Goal: Task Accomplishment & Management: Complete application form

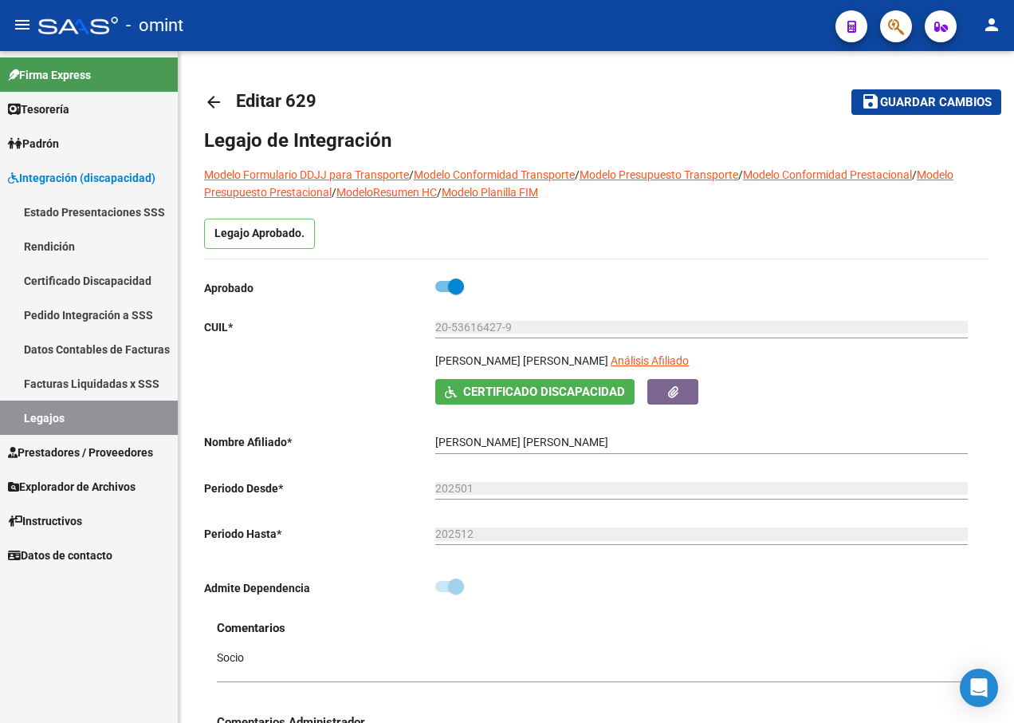
scroll to position [68, 0]
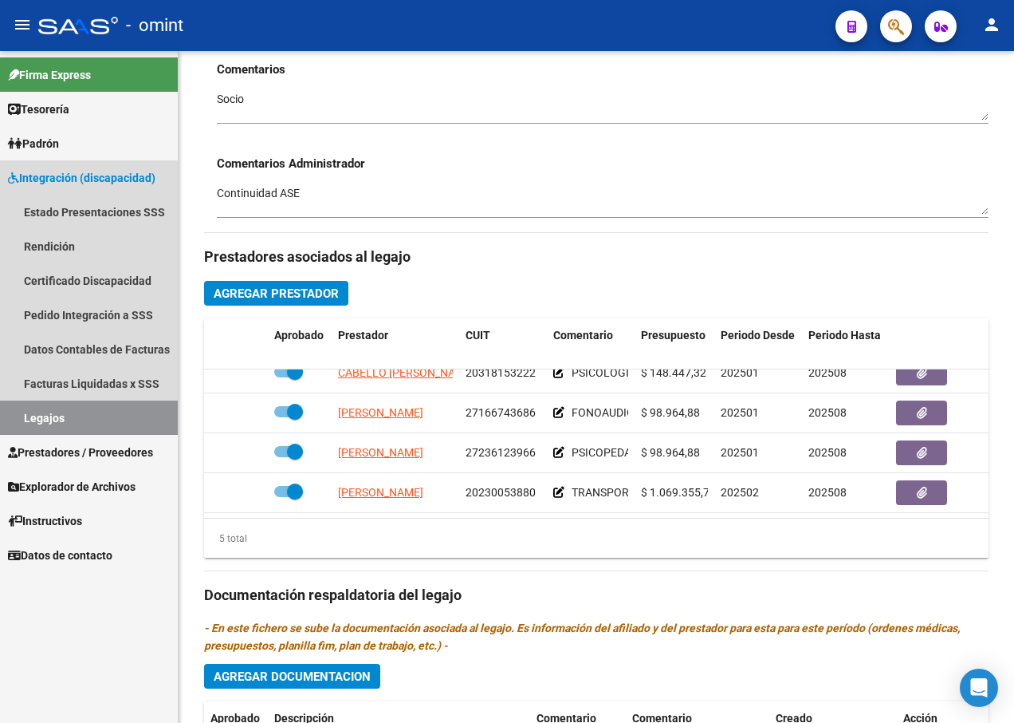
click at [86, 415] on link "Legajos" at bounding box center [89, 417] width 178 height 34
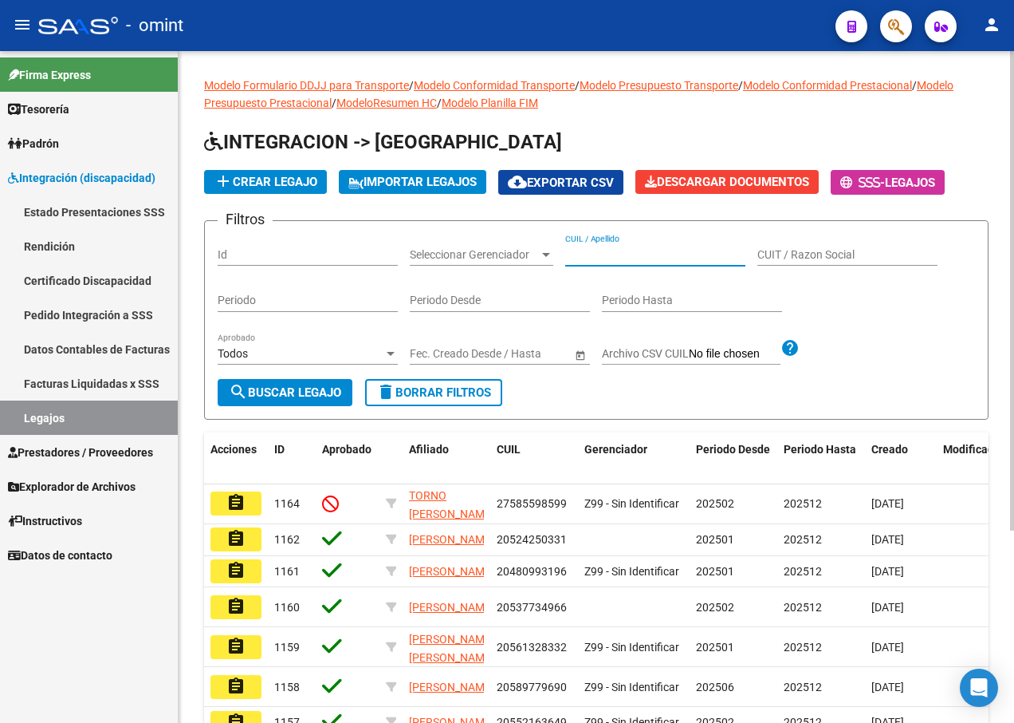
paste input "20565322843"
type input "20565322843"
click at [298, 392] on span "search Buscar Legajo" at bounding box center [285, 392] width 112 height 14
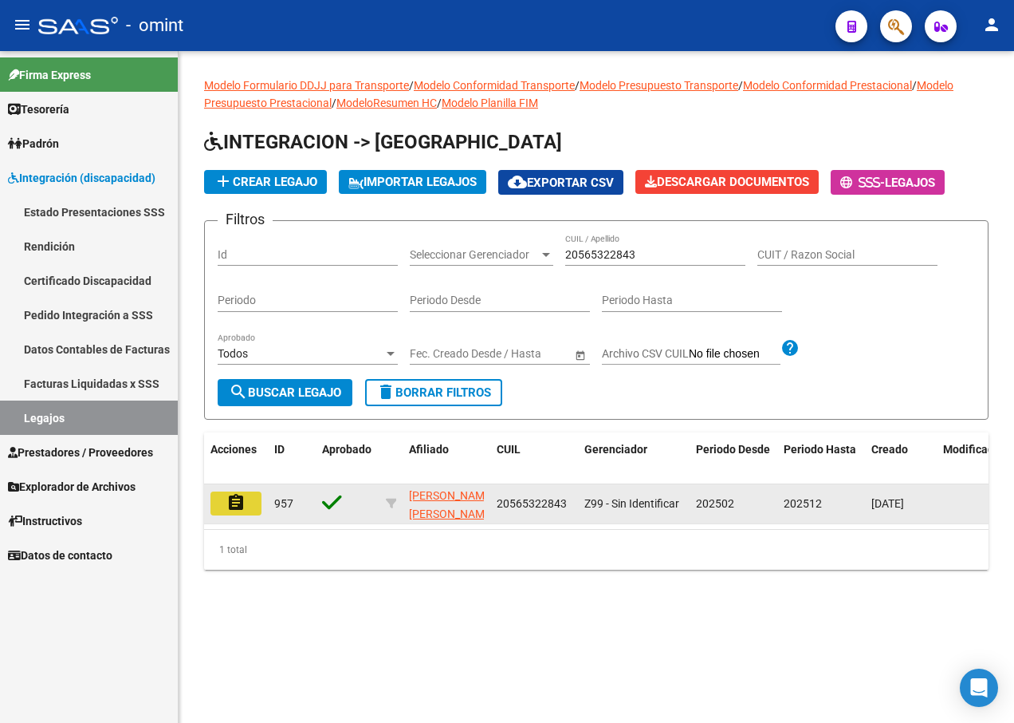
click at [228, 508] on mat-icon "assignment" at bounding box center [235, 502] width 19 height 19
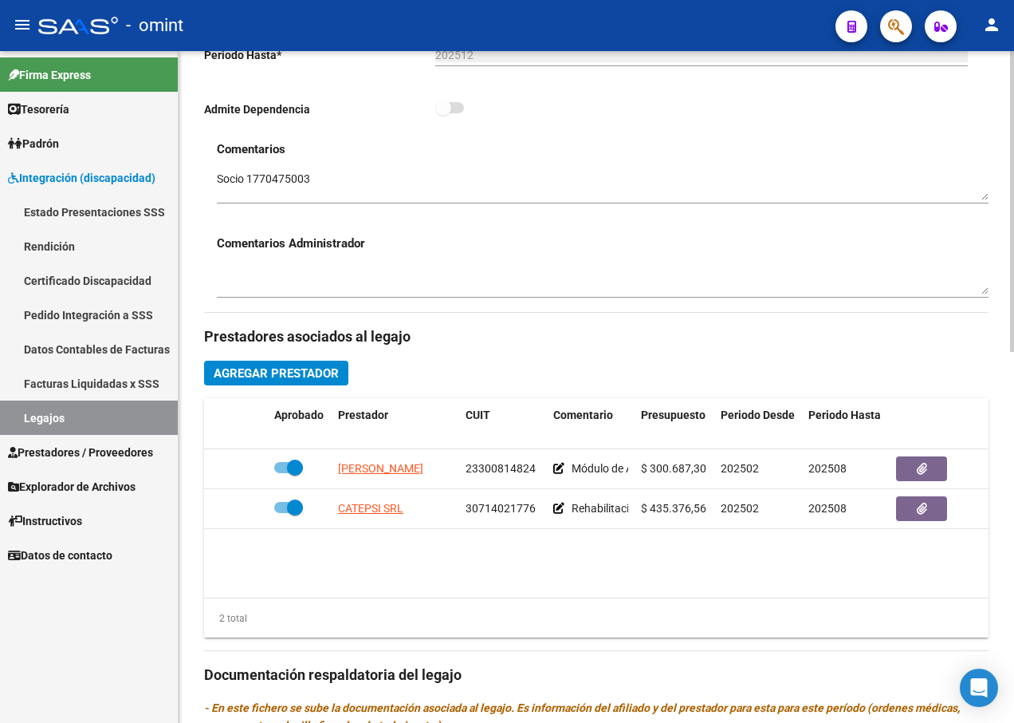
scroll to position [558, 0]
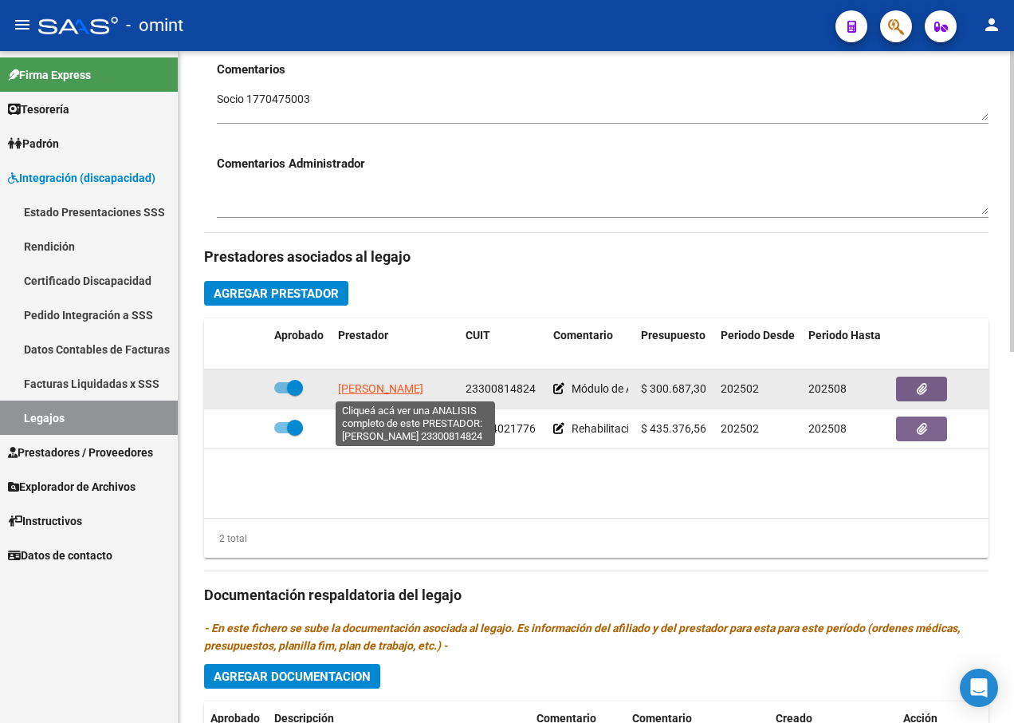
click at [396, 391] on span "[PERSON_NAME]" at bounding box center [380, 388] width 85 height 13
type textarea "23300814824"
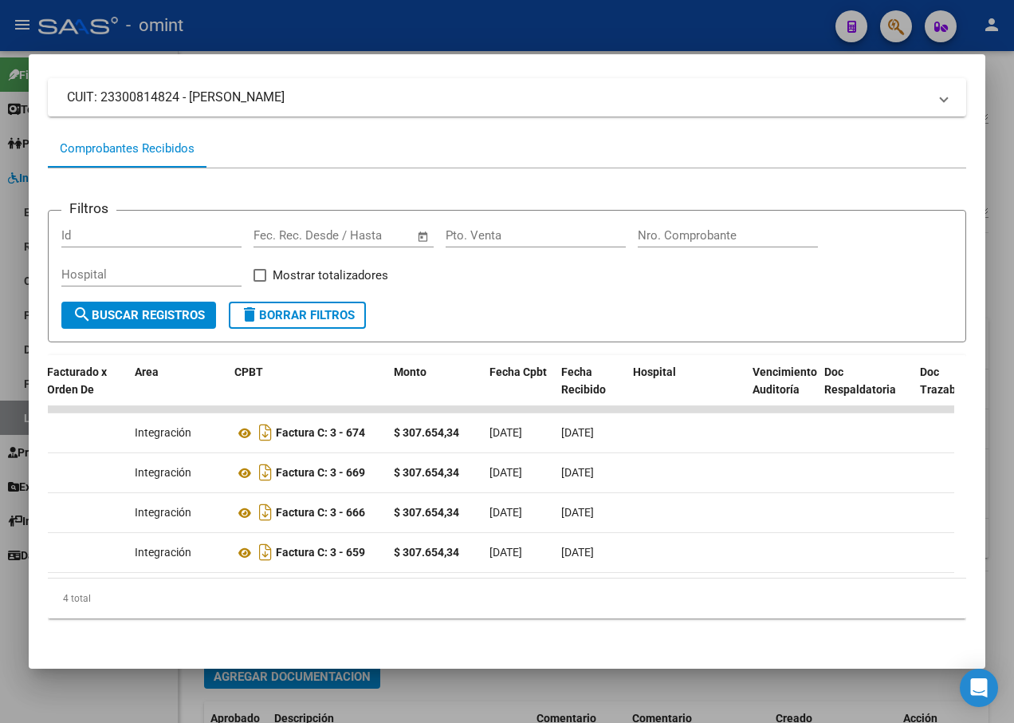
scroll to position [0, 0]
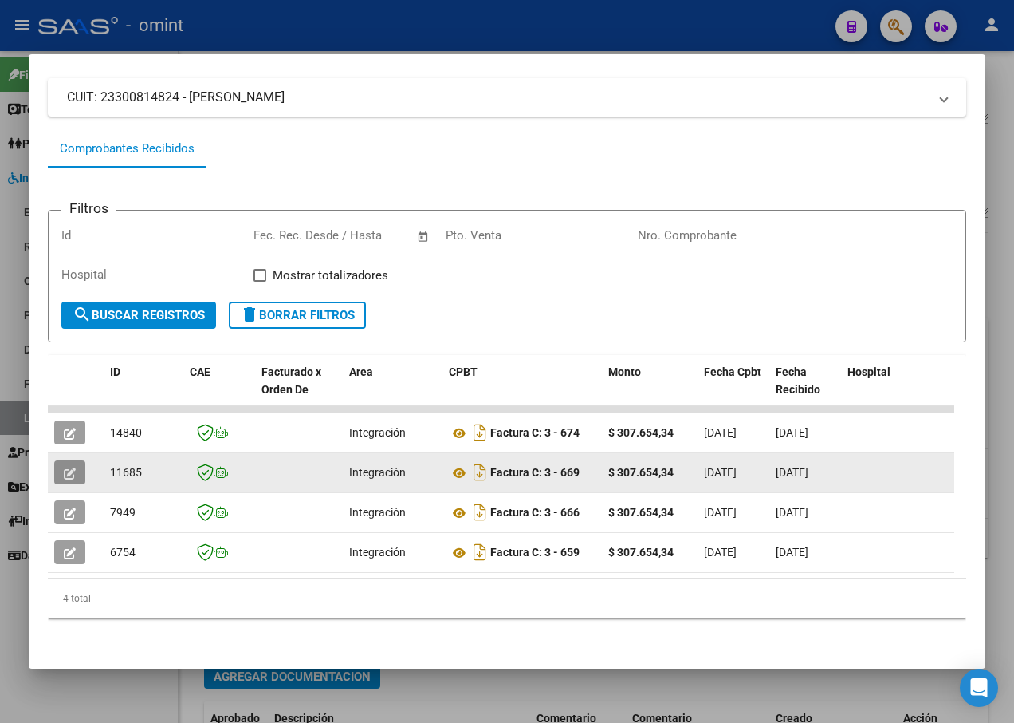
click at [77, 463] on button "button" at bounding box center [69, 472] width 31 height 24
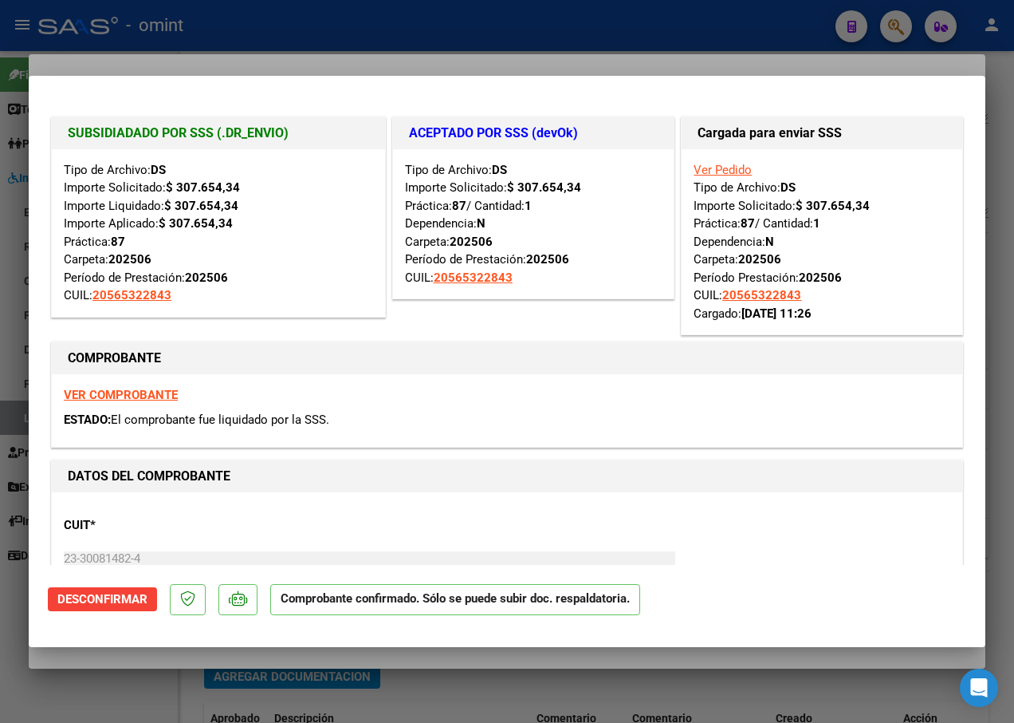
click at [386, 45] on div at bounding box center [507, 361] width 1014 height 723
type input "$ 0,00"
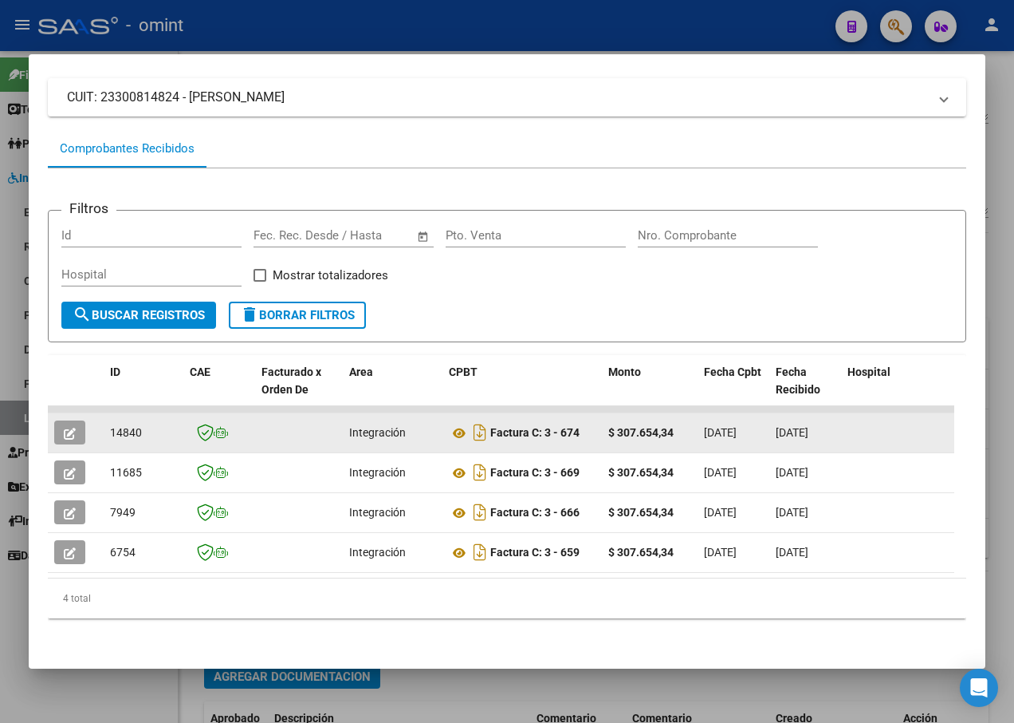
click at [74, 427] on icon "button" at bounding box center [70, 433] width 12 height 12
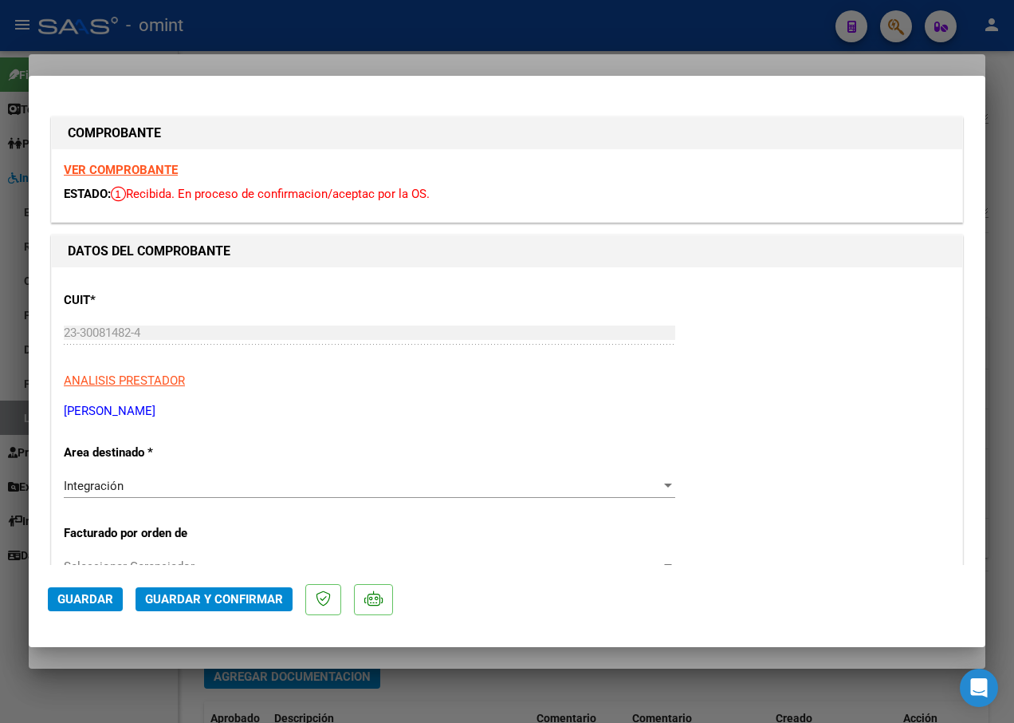
click at [123, 169] on strong "VER COMPROBANTE" at bounding box center [121, 170] width 114 height 14
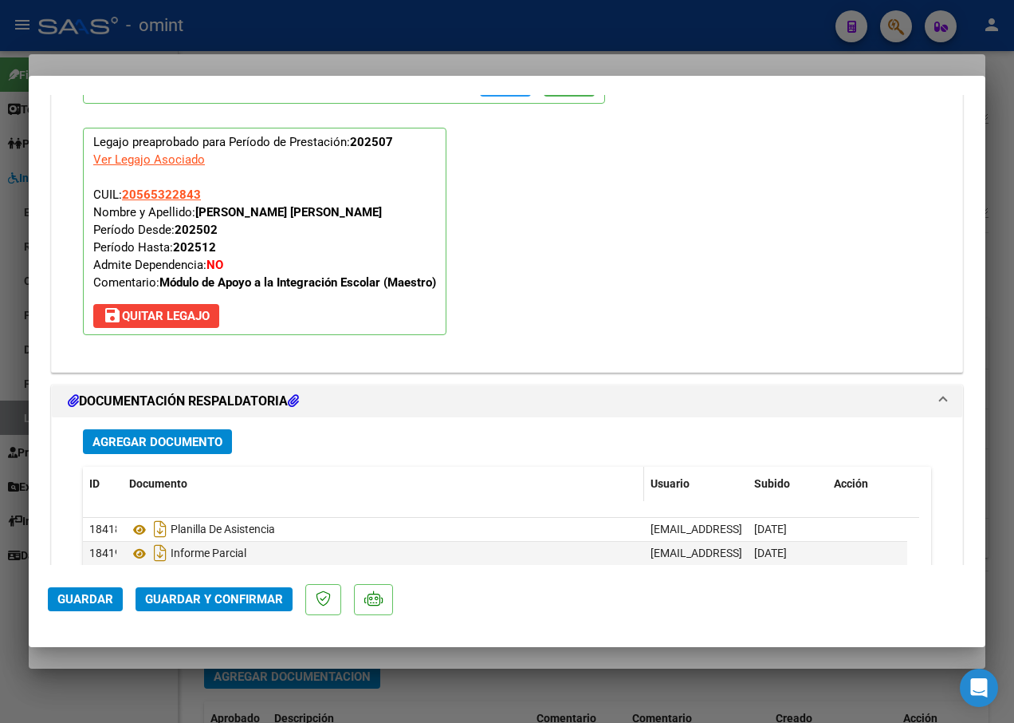
scroll to position [1755, 0]
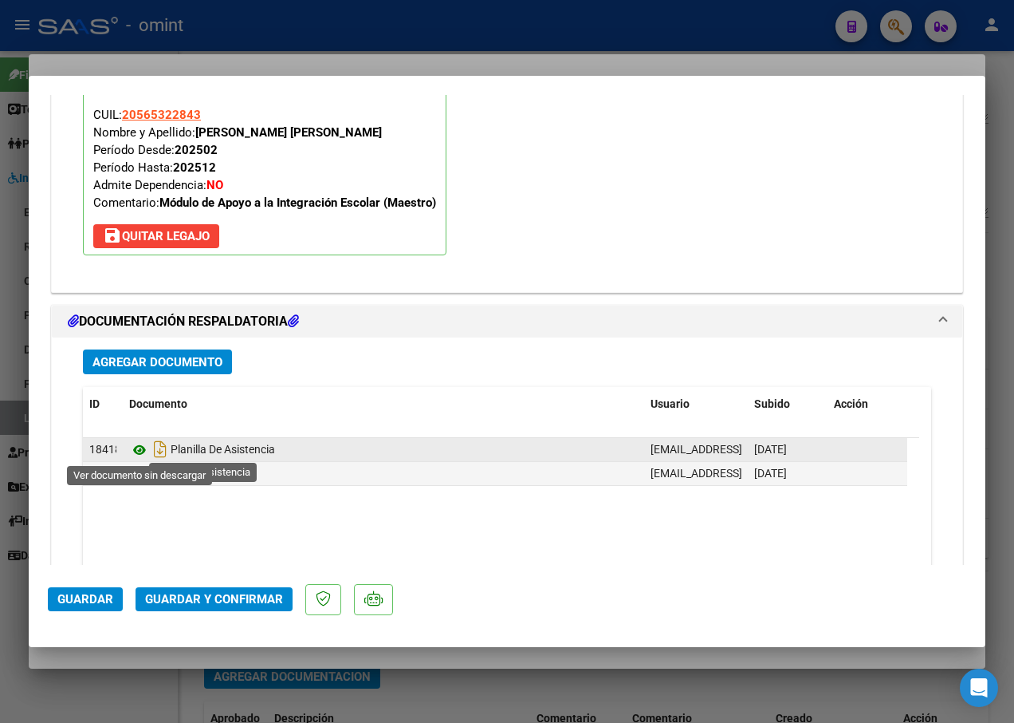
click at [136, 452] on icon at bounding box center [139, 449] width 21 height 19
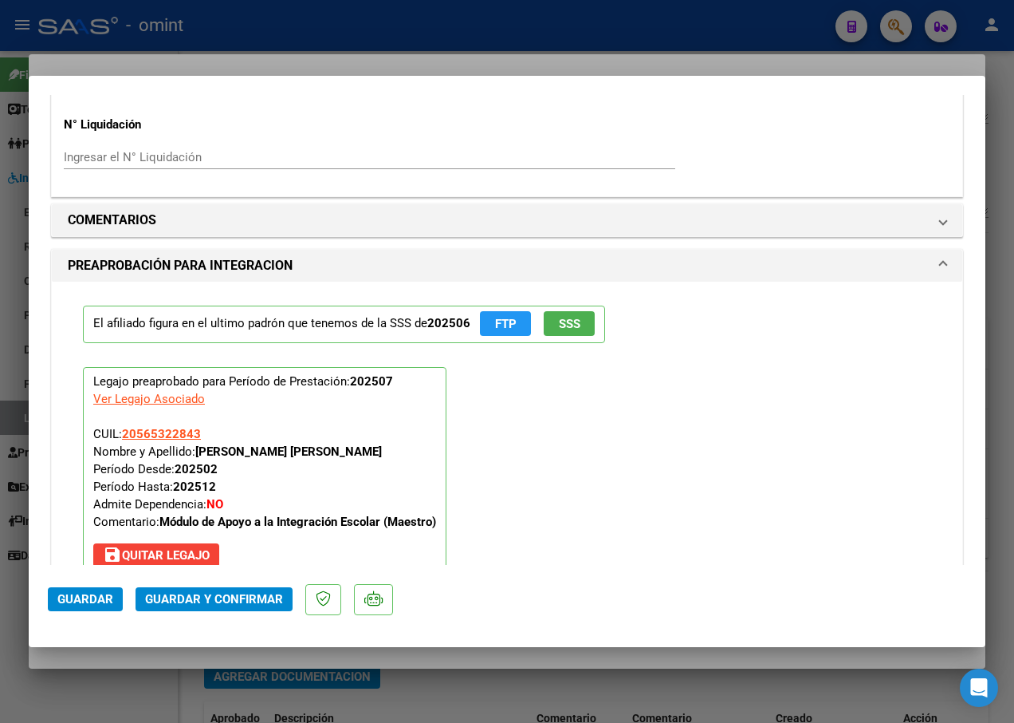
scroll to position [1356, 0]
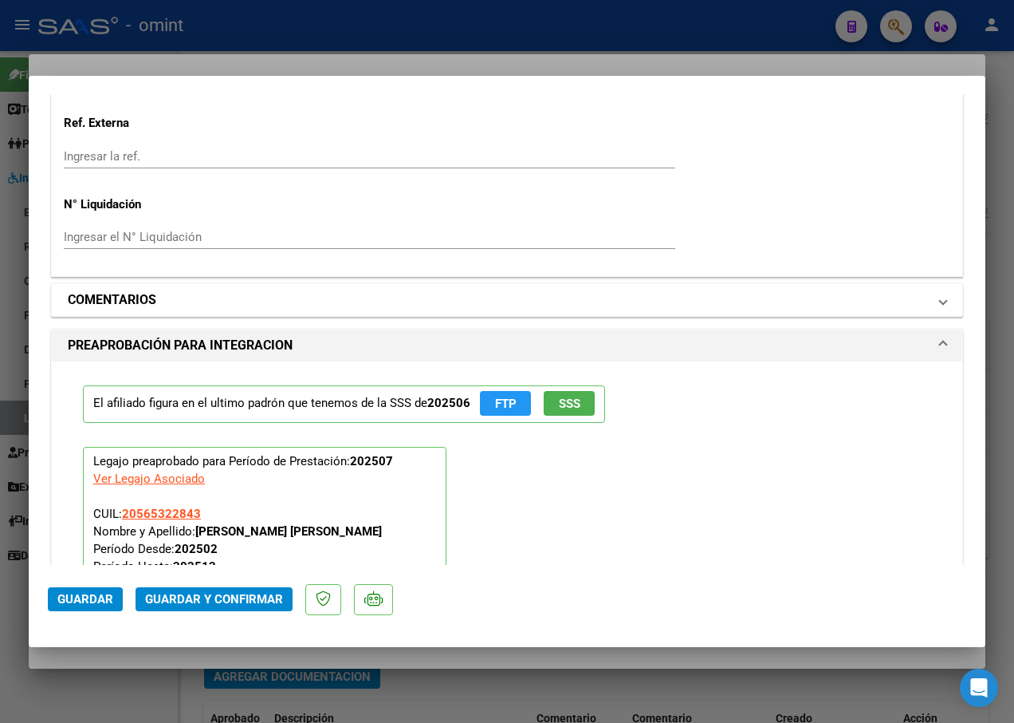
click at [169, 300] on mat-panel-title "COMENTARIOS" at bounding box center [498, 299] width 860 height 19
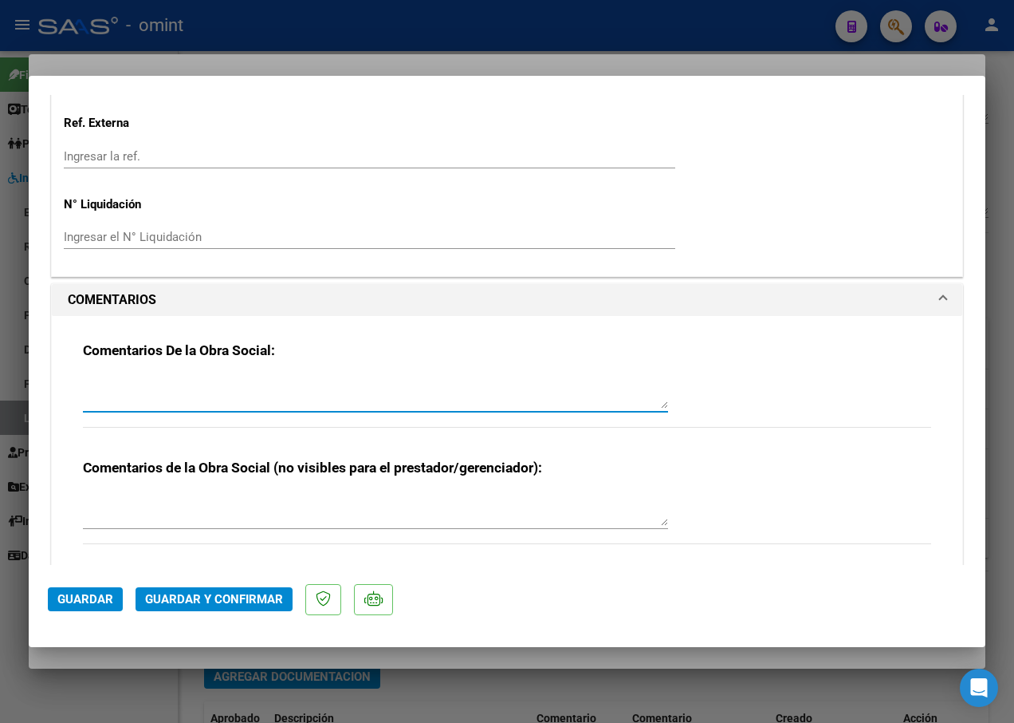
click at [171, 395] on textarea at bounding box center [375, 392] width 585 height 32
click at [183, 383] on textarea "Estimada:" at bounding box center [375, 392] width 585 height 32
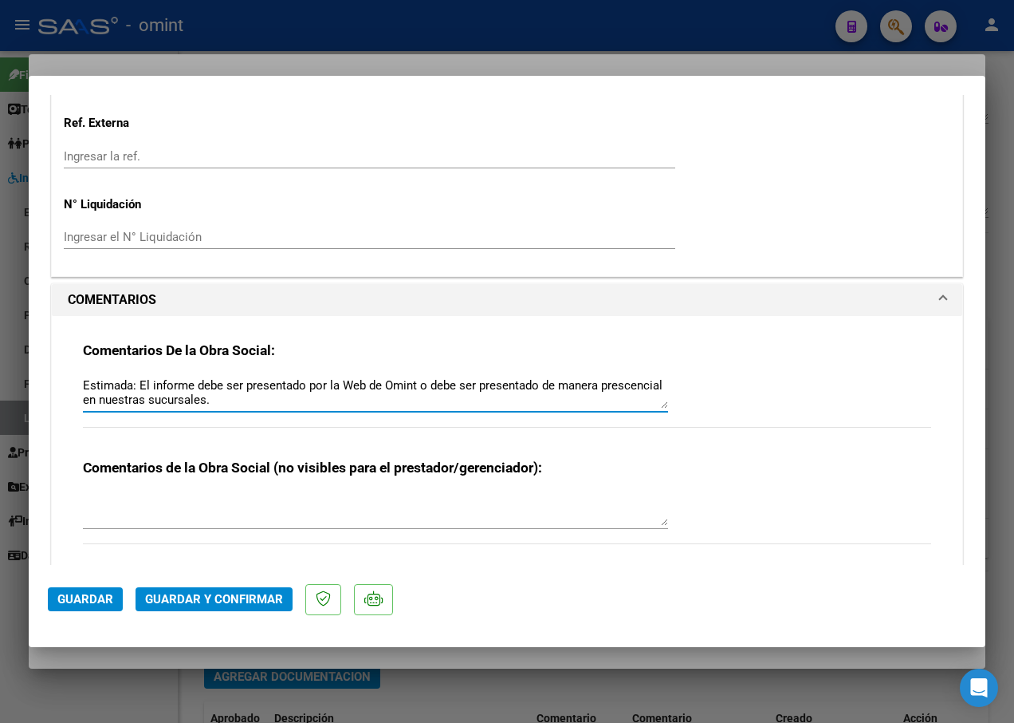
type textarea "Estimada: El informe debe ser presentado por la Web de Omint o debe ser present…"
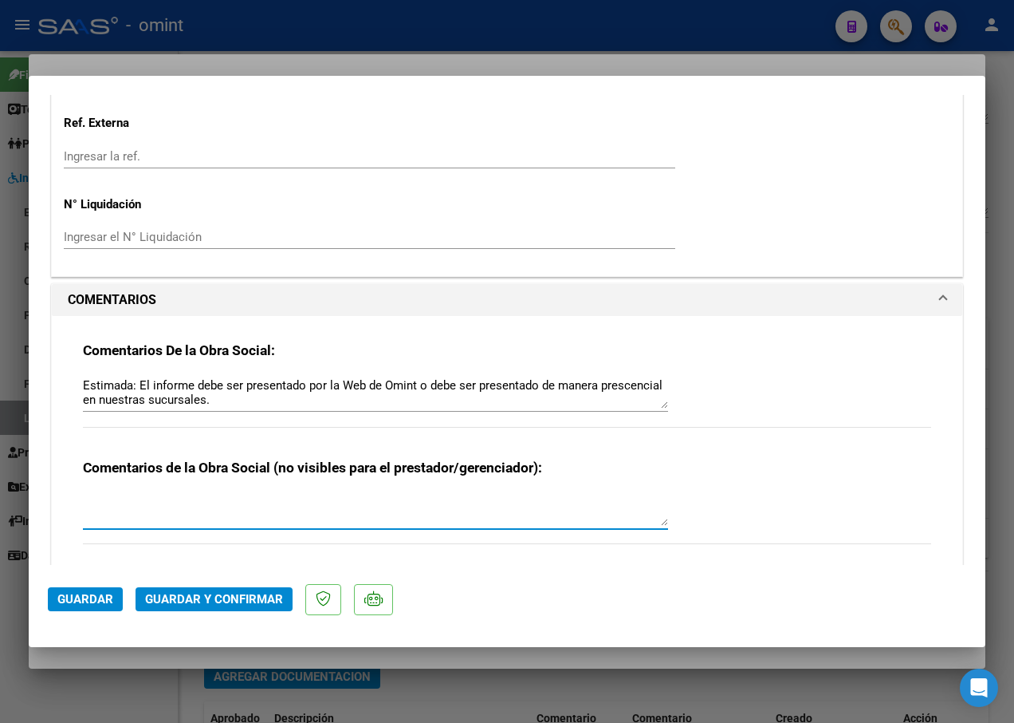
click at [305, 508] on textarea at bounding box center [375, 510] width 585 height 32
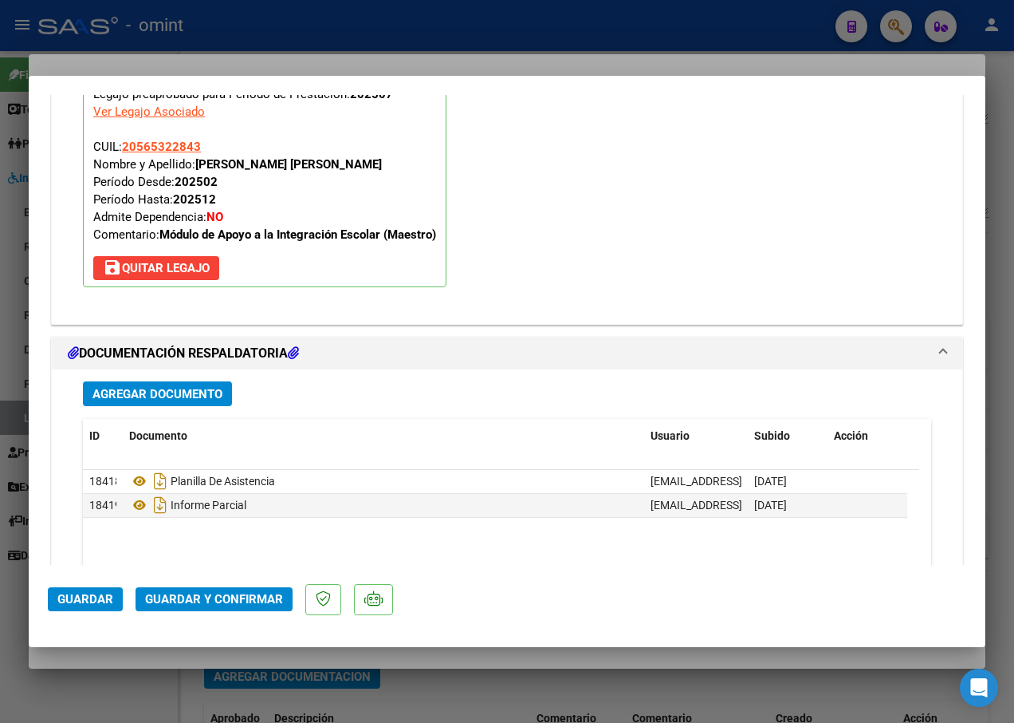
scroll to position [2074, 0]
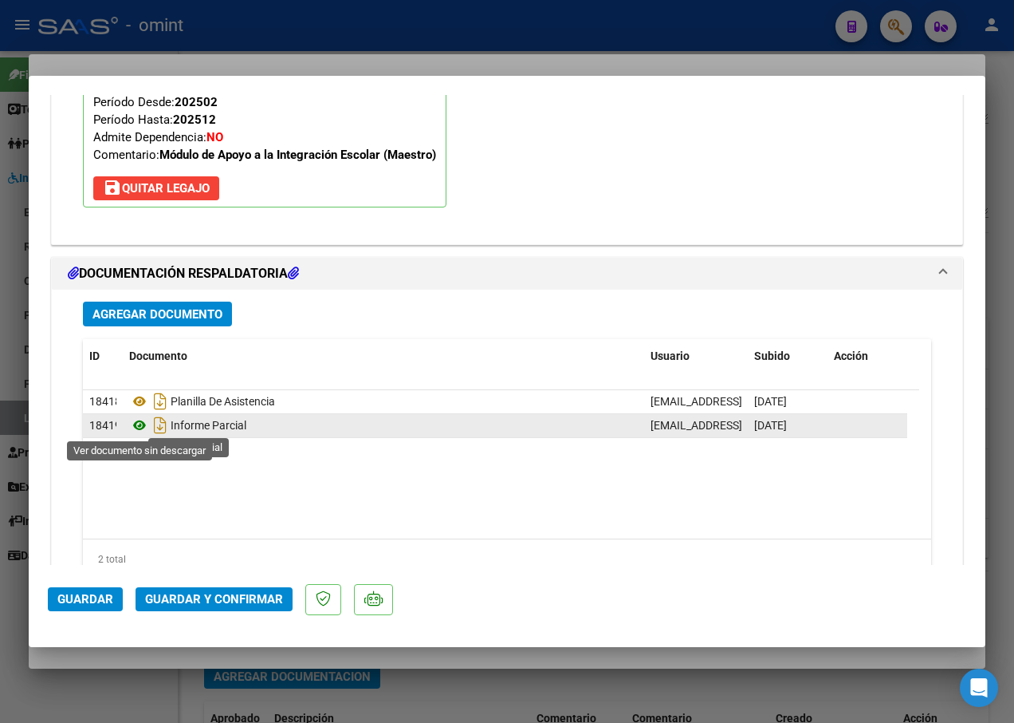
click at [137, 428] on icon at bounding box center [139, 425] width 21 height 19
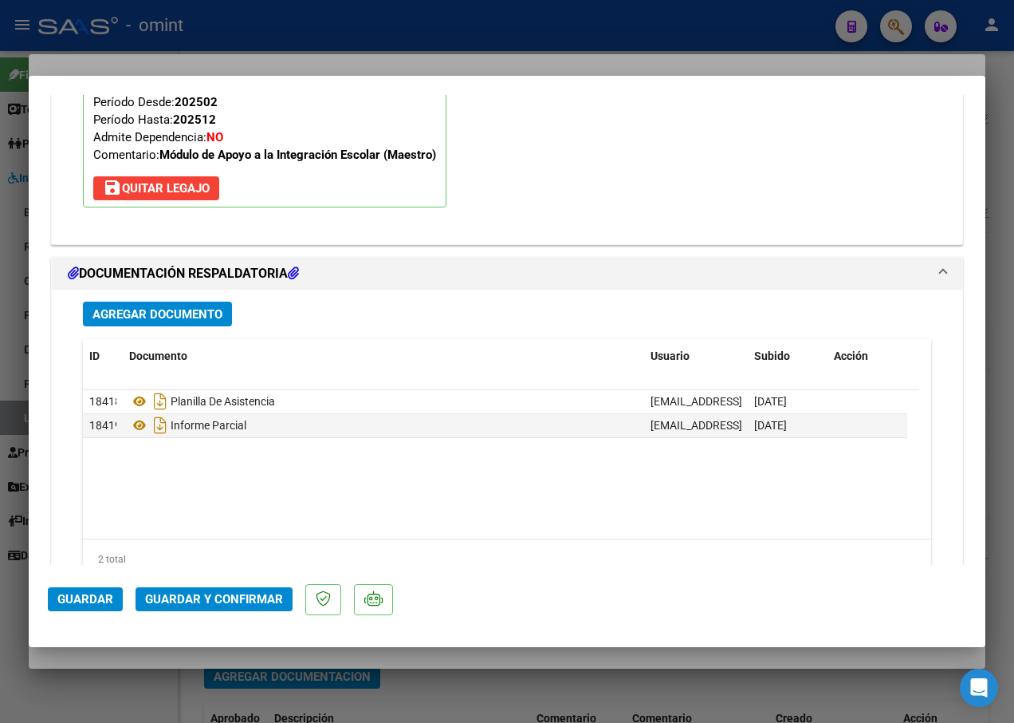
click at [377, 53] on div at bounding box center [507, 361] width 1014 height 723
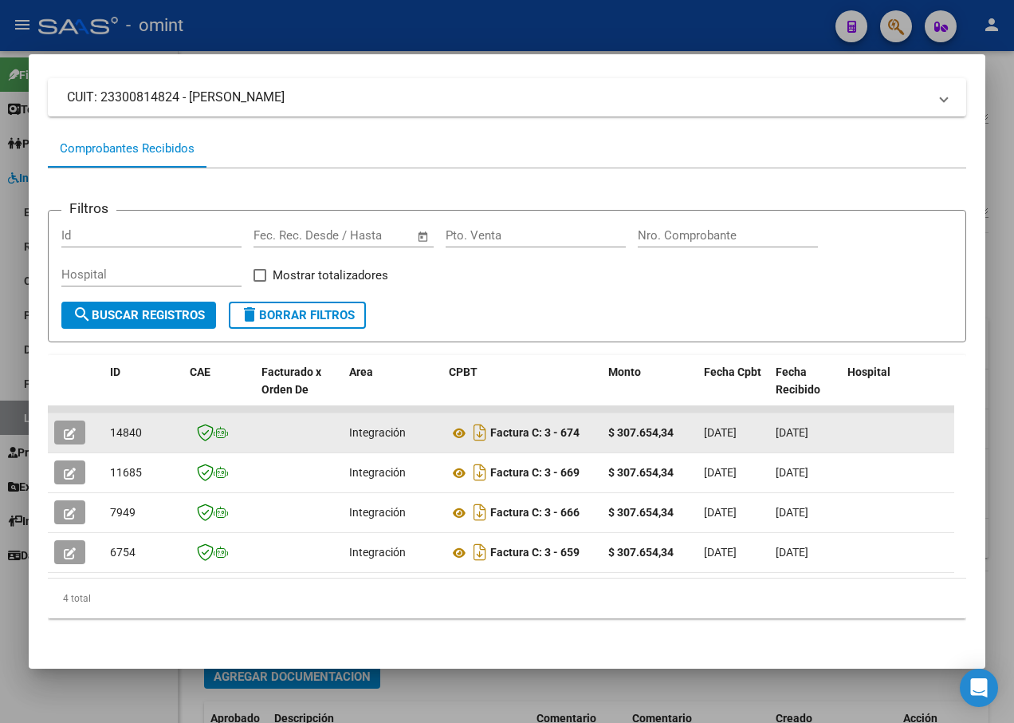
click at [73, 427] on icon "button" at bounding box center [70, 433] width 12 height 12
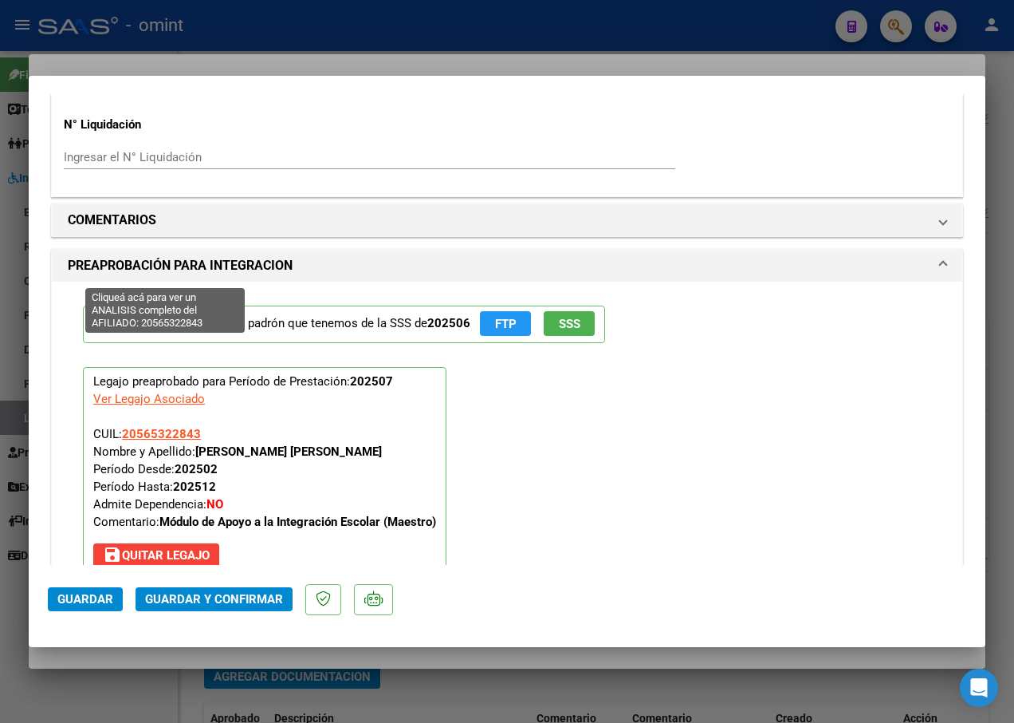
scroll to position [1356, 0]
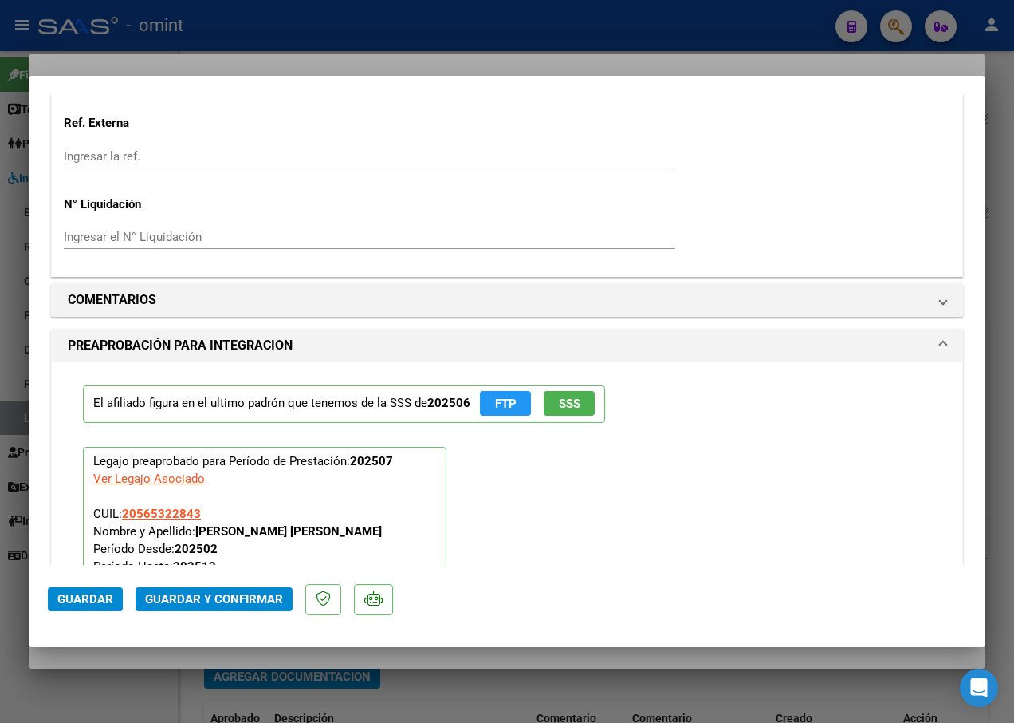
click at [144, 282] on div "COMENTARIOS Comentarios De la Obra Social: Comentarios de la Obra Social (no vi…" at bounding box center [507, 677] width 919 height 795
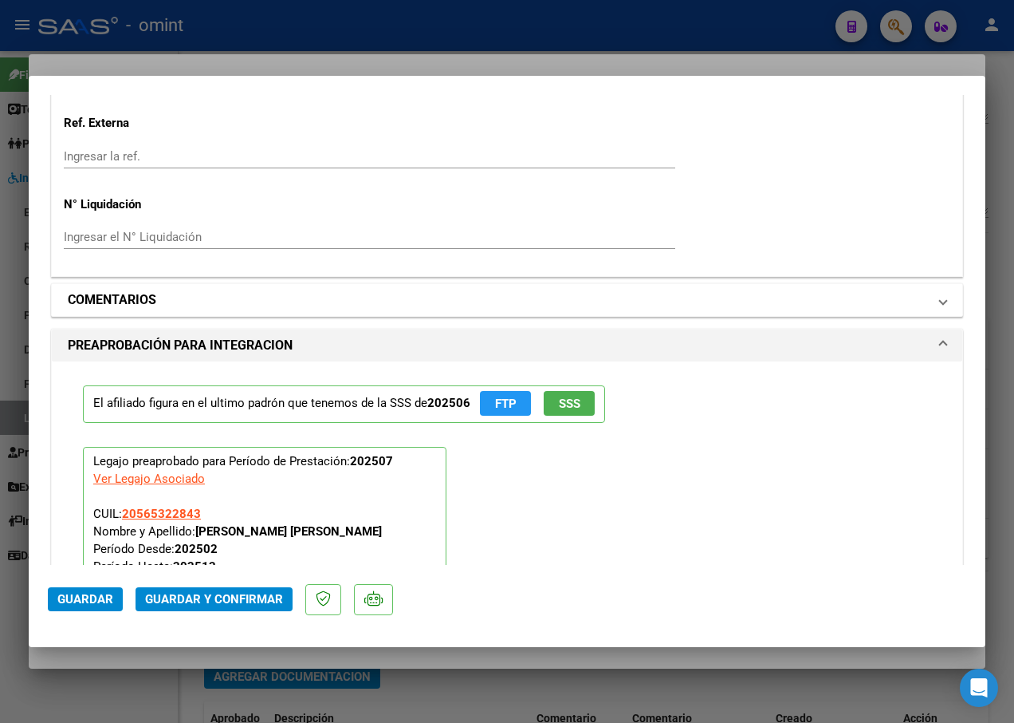
click at [144, 294] on h1 "COMENTARIOS" at bounding box center [112, 299] width 89 height 19
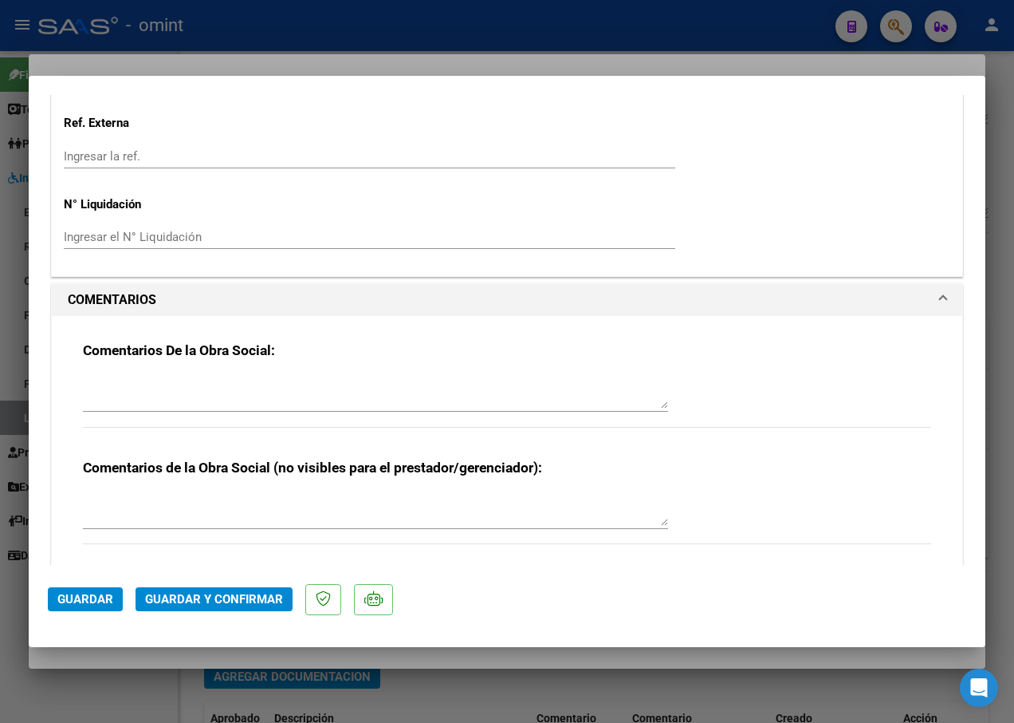
click at [154, 396] on textarea at bounding box center [375, 392] width 585 height 32
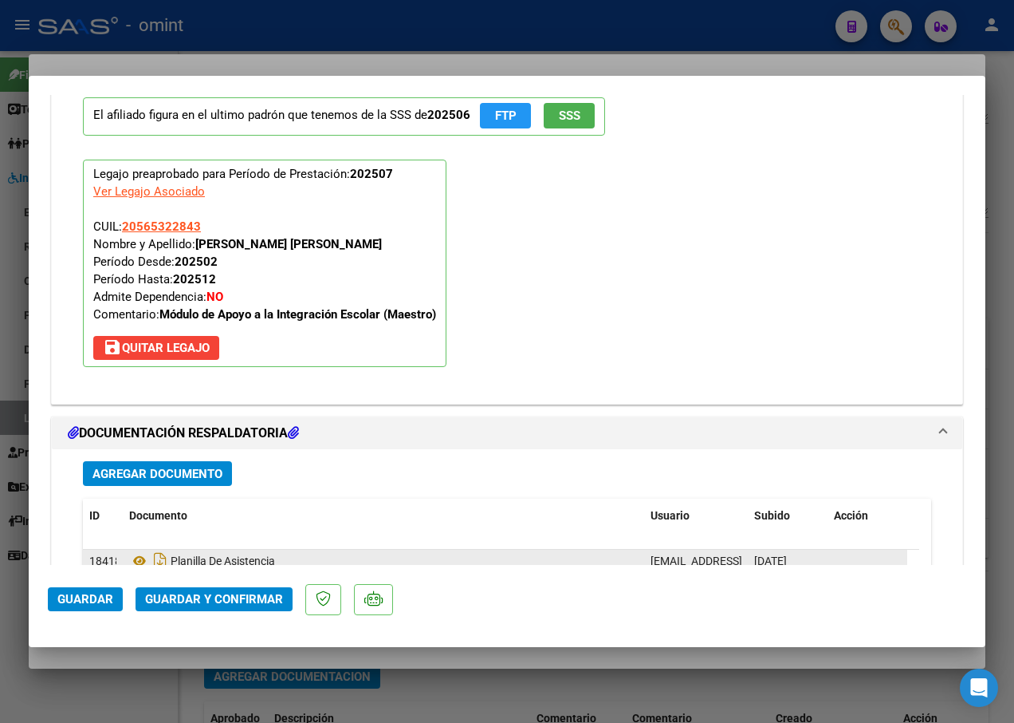
scroll to position [2074, 0]
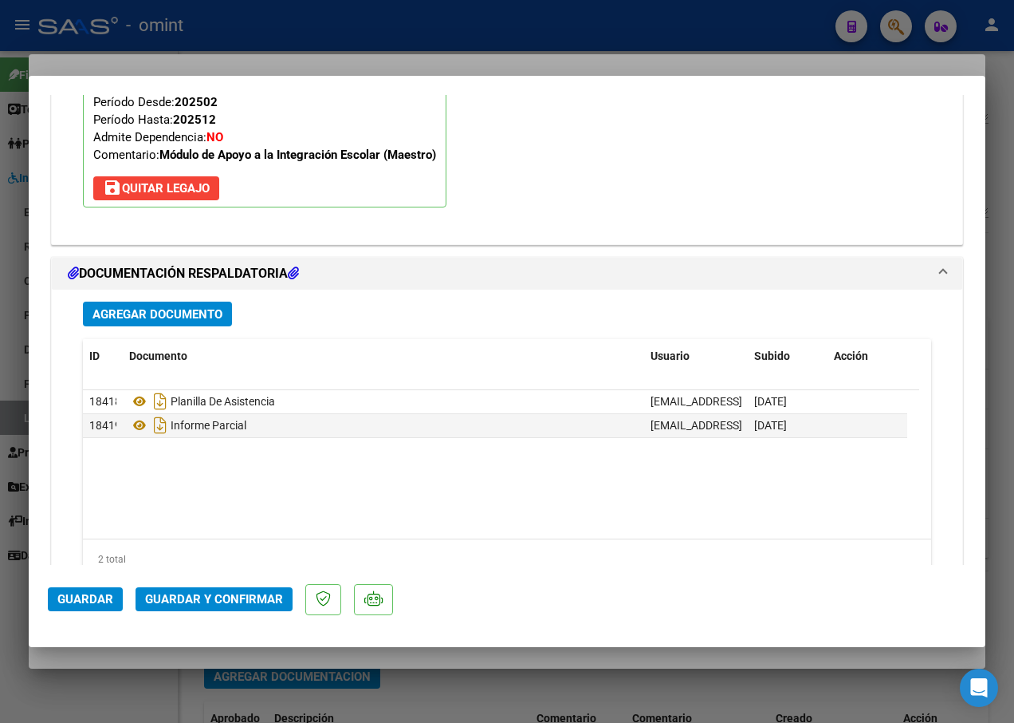
type textarea "Etimada: El informe debe ser presentado a la web omint o prescencial en algunas…"
click at [198, 605] on span "Guardar y Confirmar" at bounding box center [214, 599] width 138 height 14
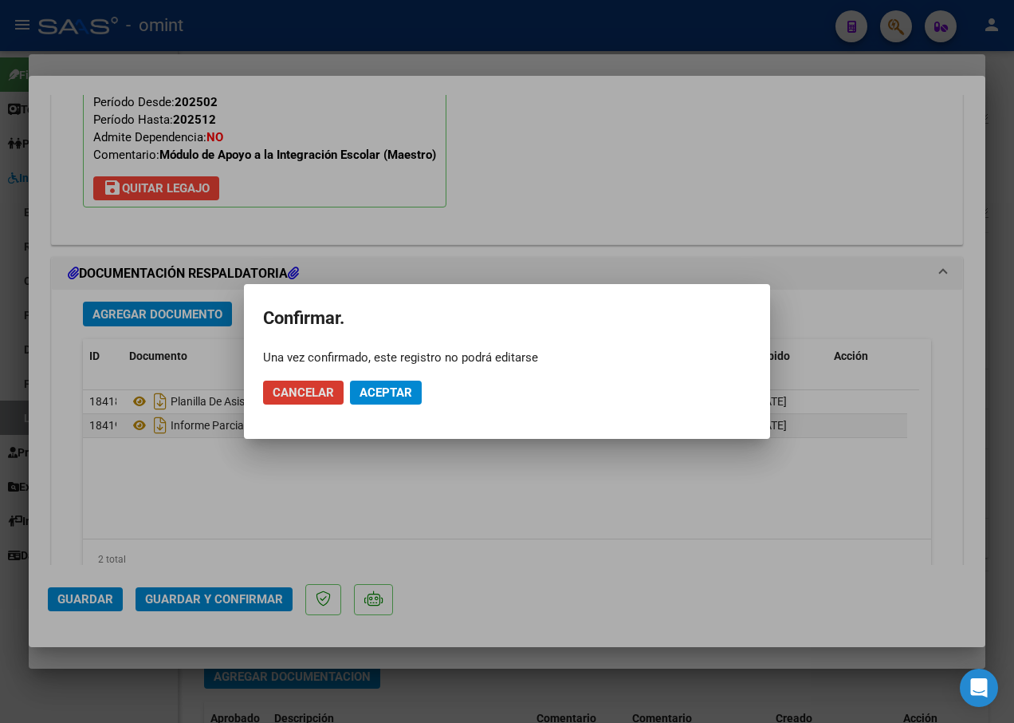
click at [402, 392] on span "Aceptar" at bounding box center [386, 392] width 53 height 14
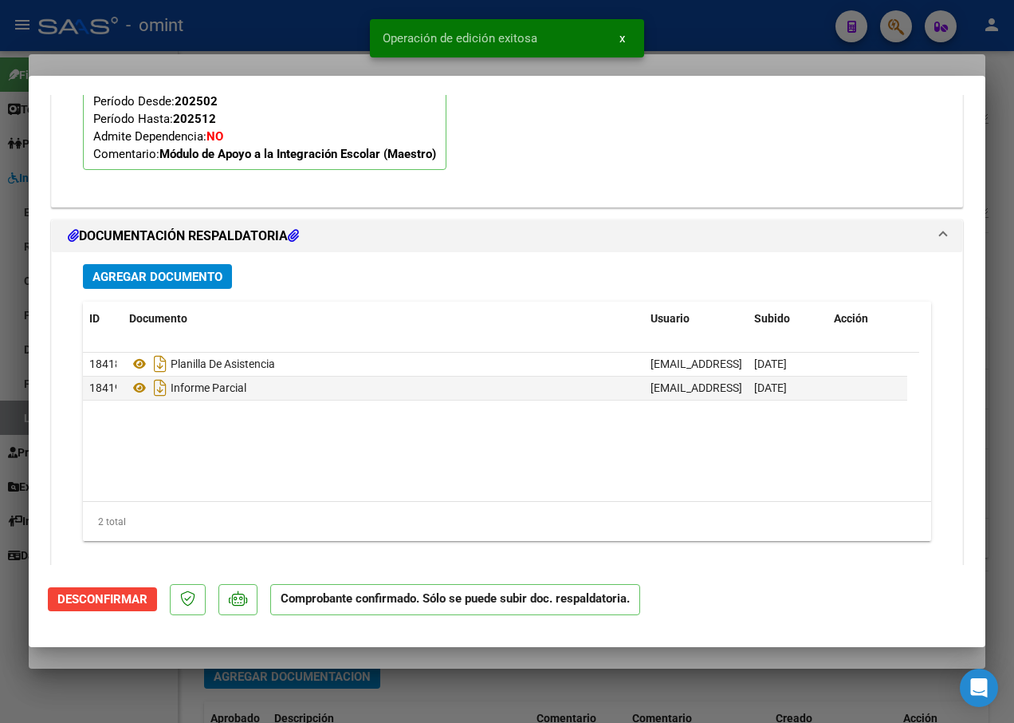
click at [302, 57] on div at bounding box center [507, 361] width 1014 height 723
type input "$ 0,00"
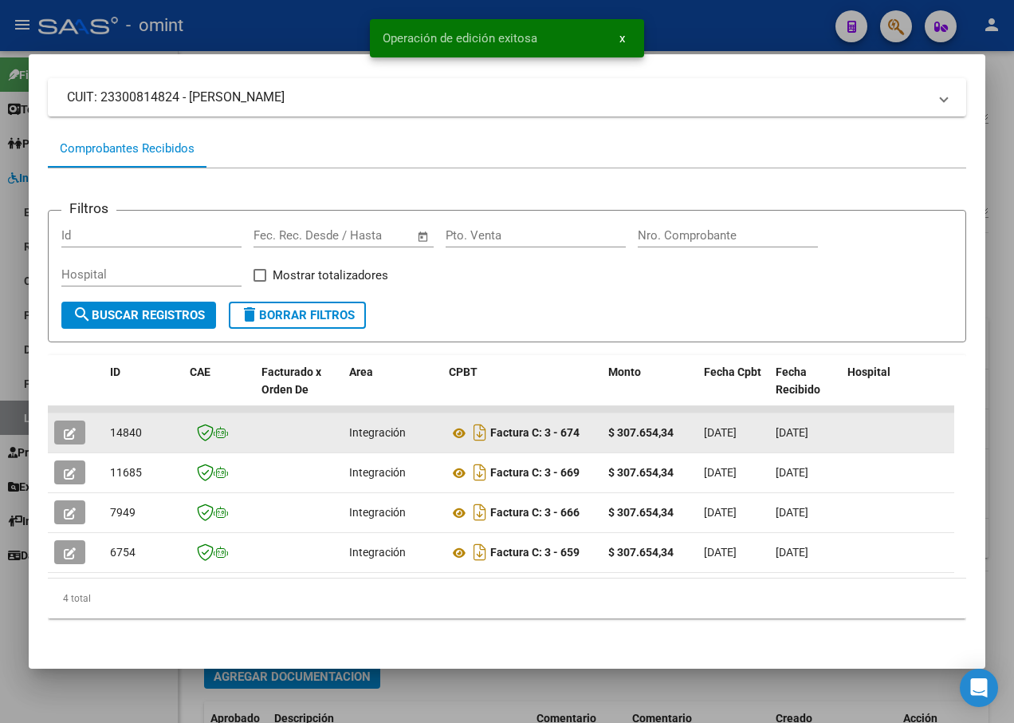
click at [129, 426] on span "14840" at bounding box center [126, 432] width 32 height 13
copy span "14840"
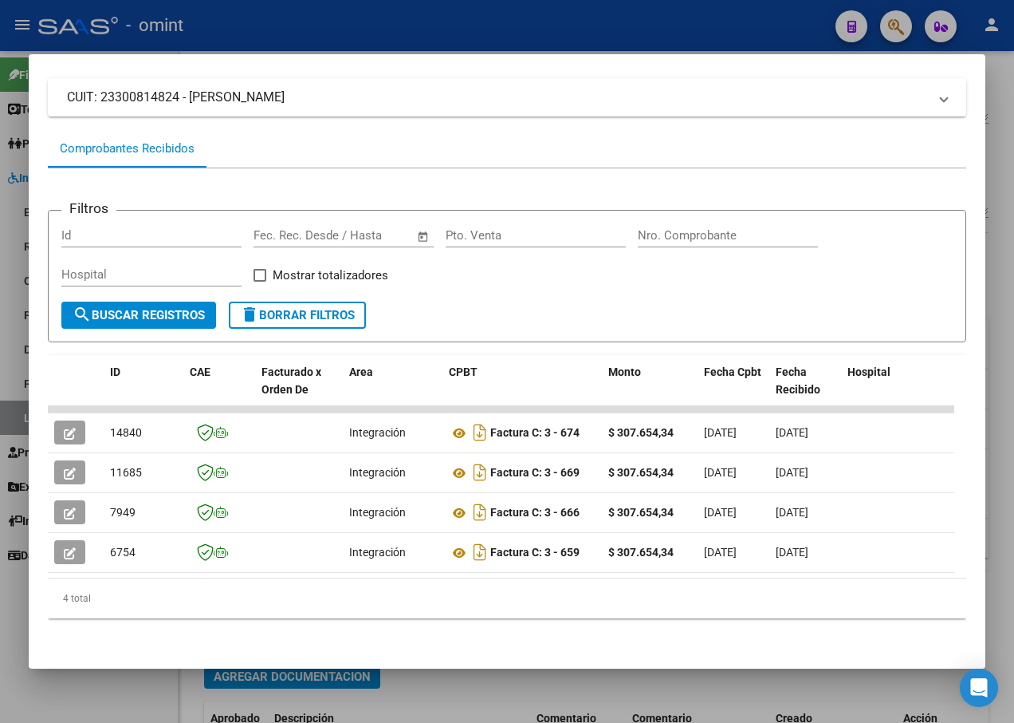
click at [274, 37] on div at bounding box center [507, 361] width 1014 height 723
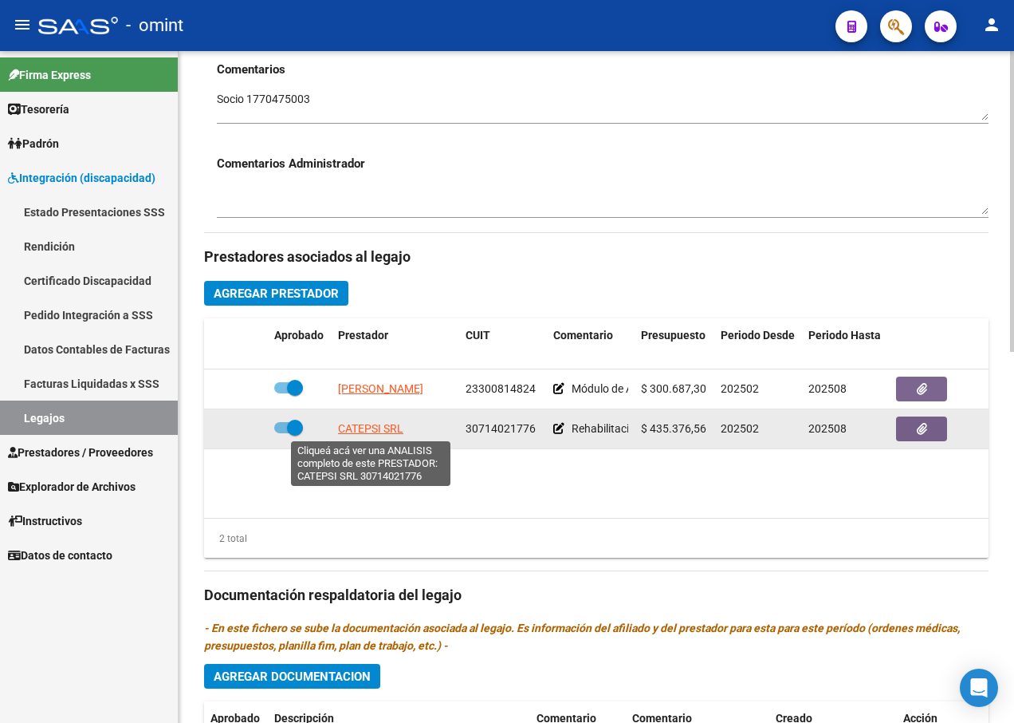
click at [364, 432] on span "CATEPSI SRL" at bounding box center [370, 428] width 65 height 13
type textarea "30714021776"
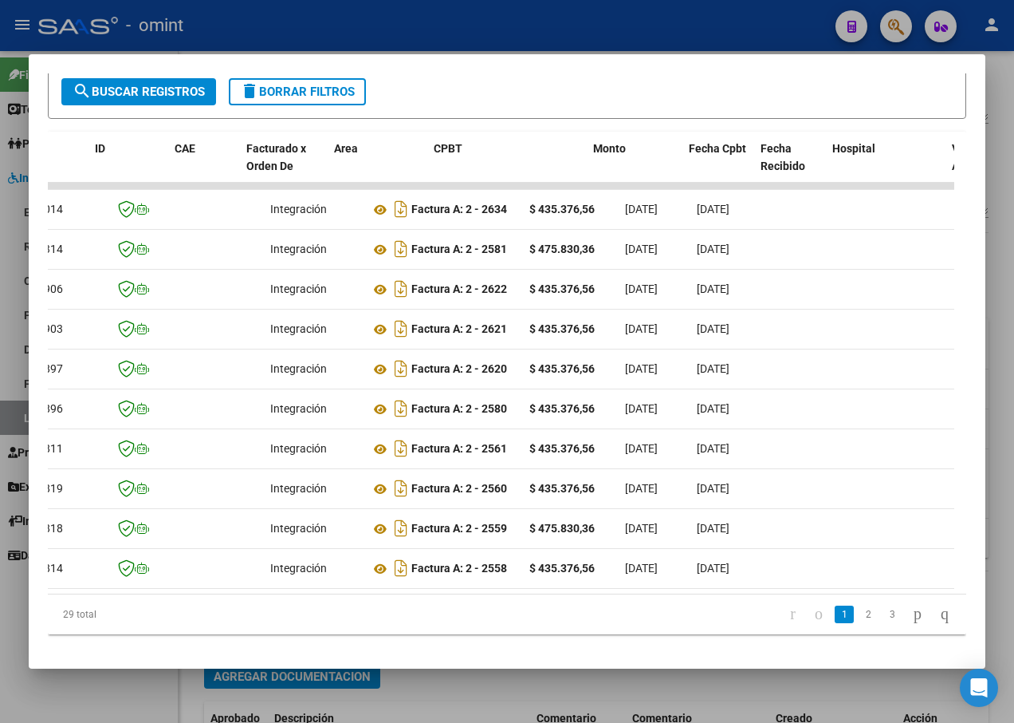
scroll to position [0, 0]
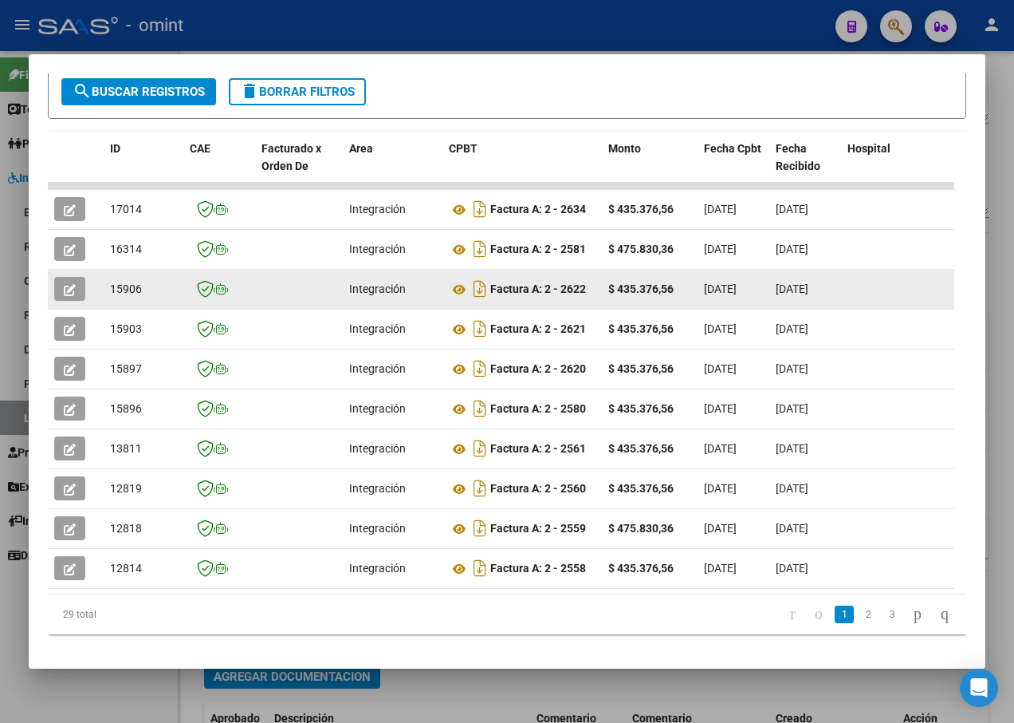
drag, startPoint x: 590, startPoint y: 285, endPoint x: 67, endPoint y: 293, distance: 523.3
click at [65, 293] on icon "button" at bounding box center [70, 290] width 12 height 12
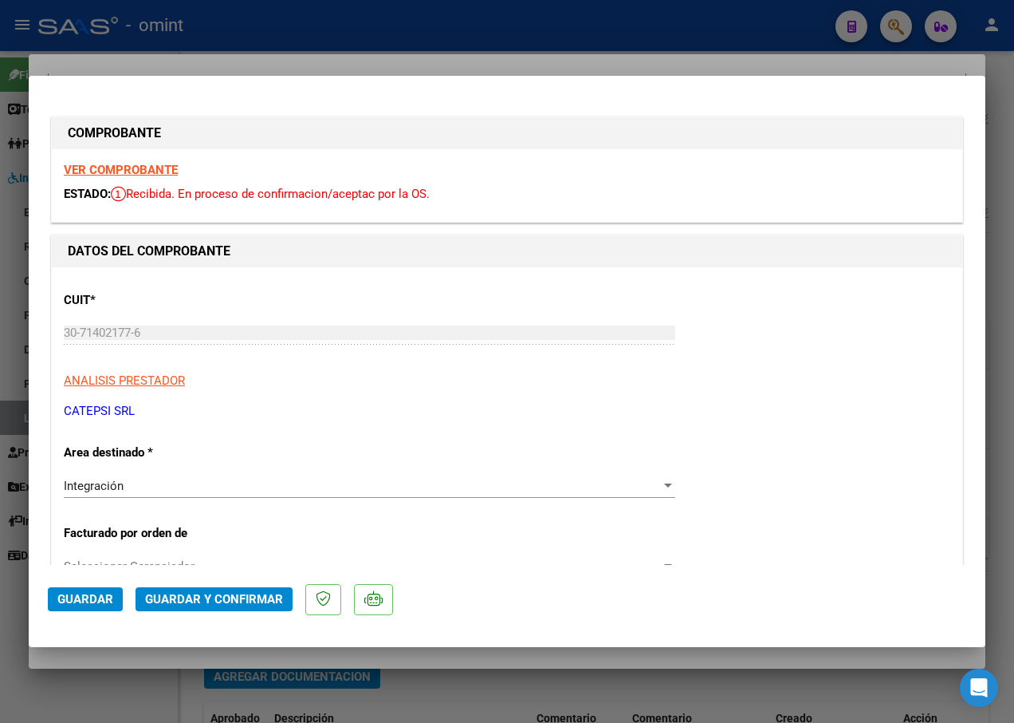
click at [137, 166] on strong "VER COMPROBANTE" at bounding box center [121, 170] width 114 height 14
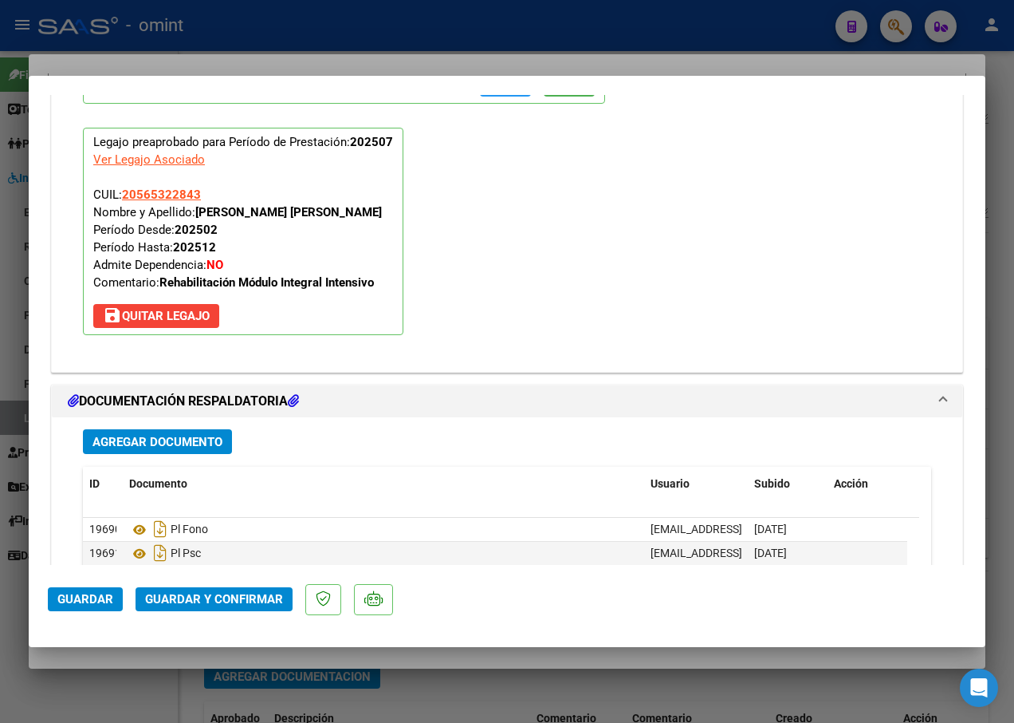
scroll to position [1755, 0]
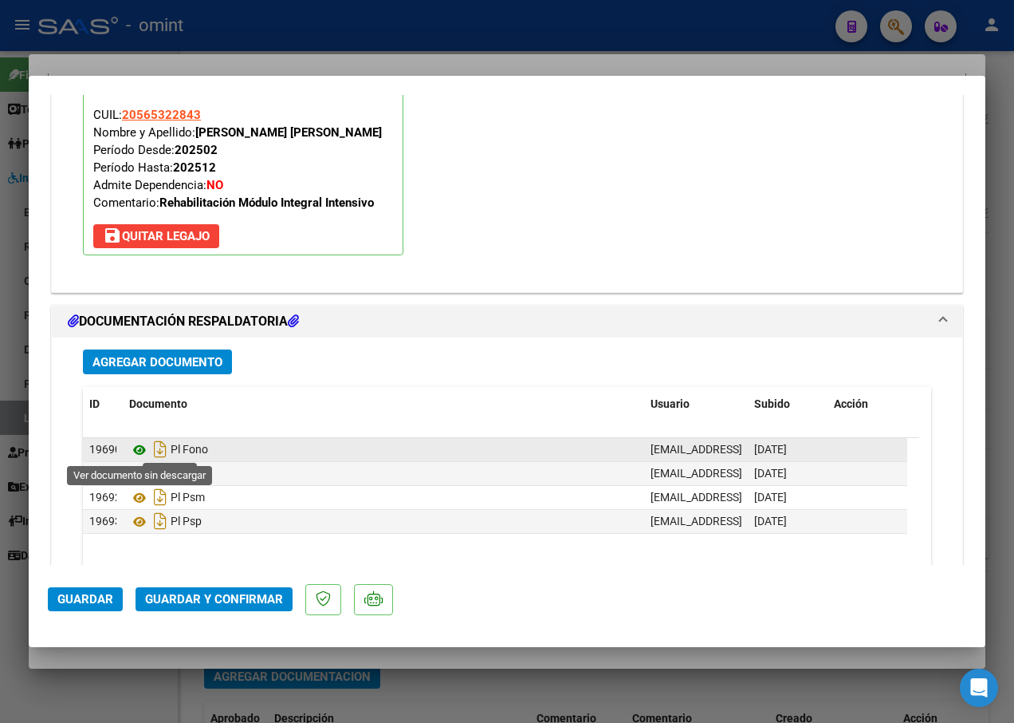
click at [141, 451] on icon at bounding box center [139, 449] width 21 height 19
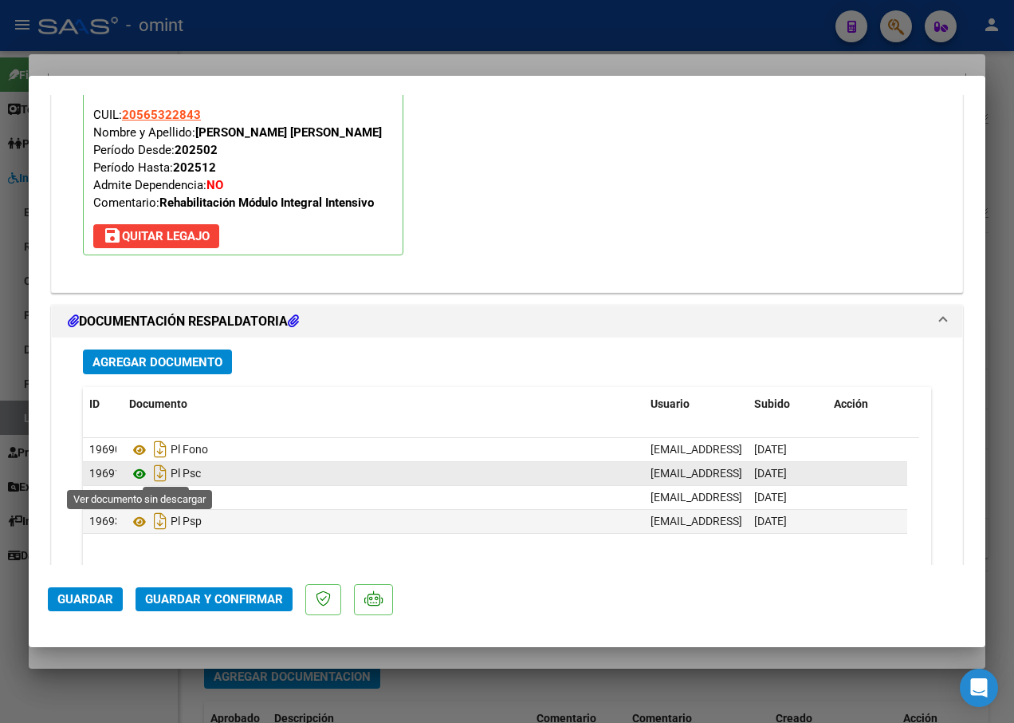
click at [136, 471] on icon at bounding box center [139, 473] width 21 height 19
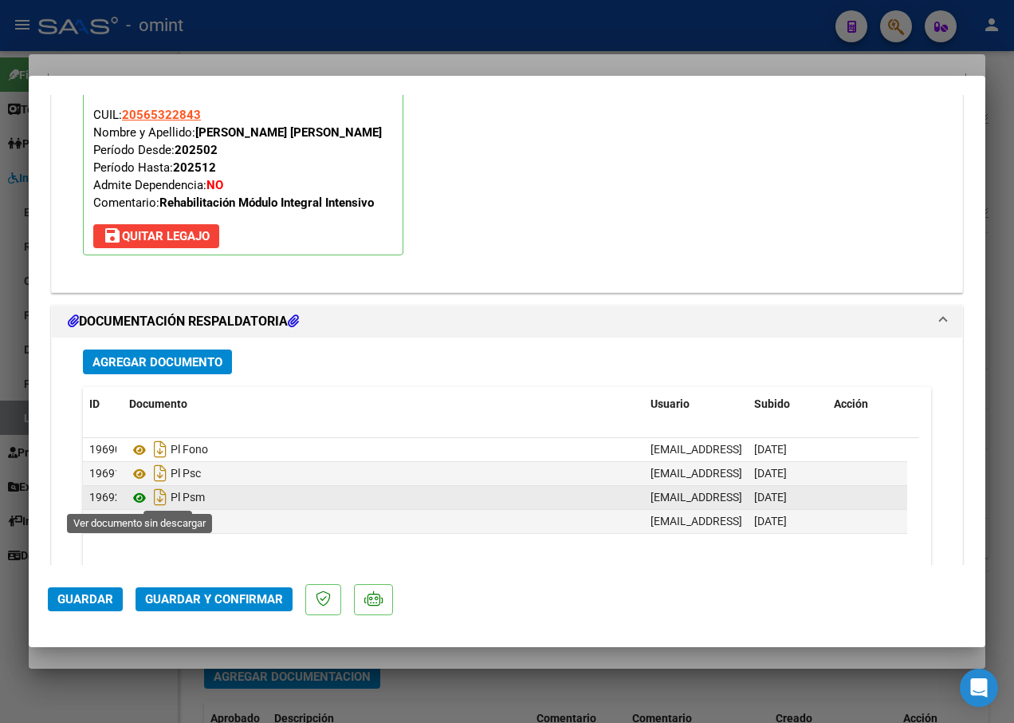
click at [138, 496] on icon at bounding box center [139, 497] width 21 height 19
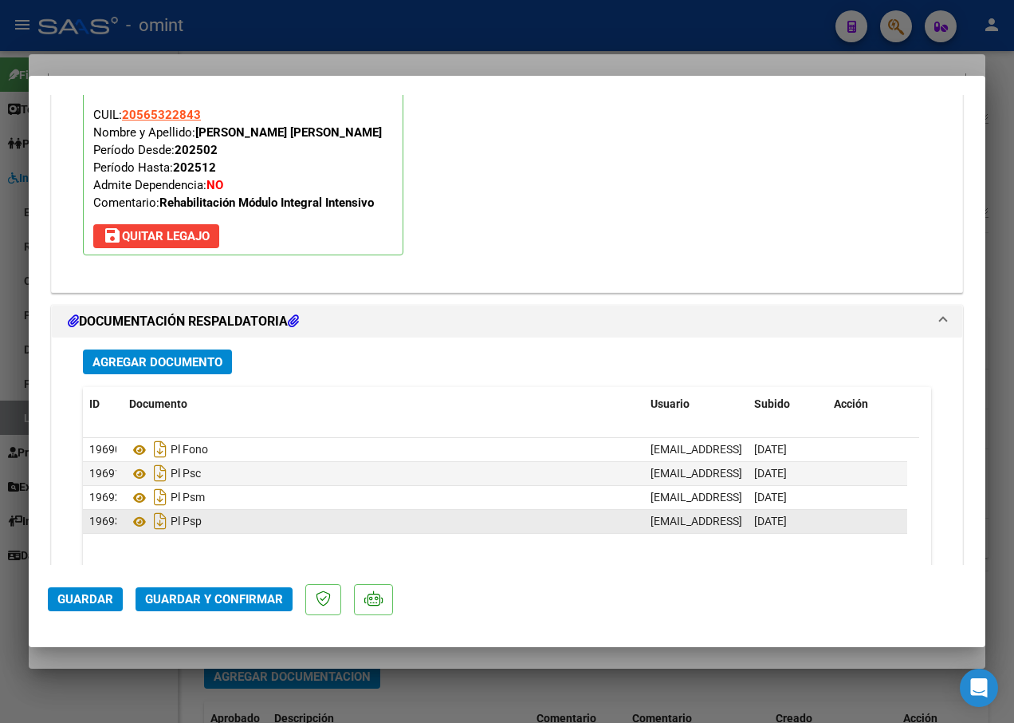
scroll to position [1866, 0]
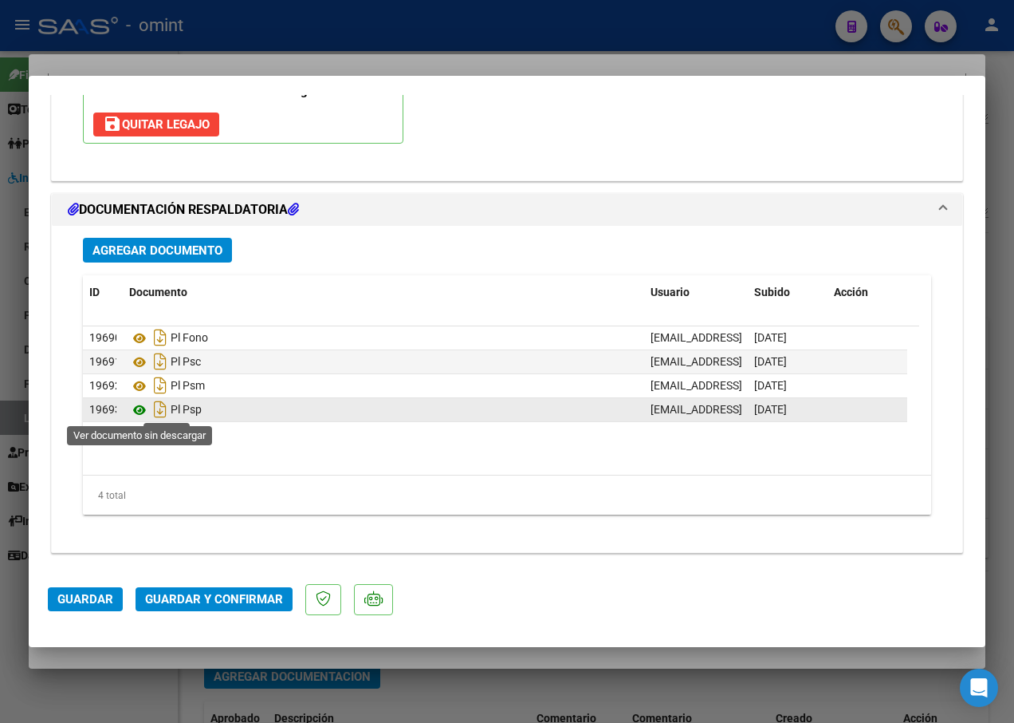
click at [142, 409] on icon at bounding box center [139, 409] width 21 height 19
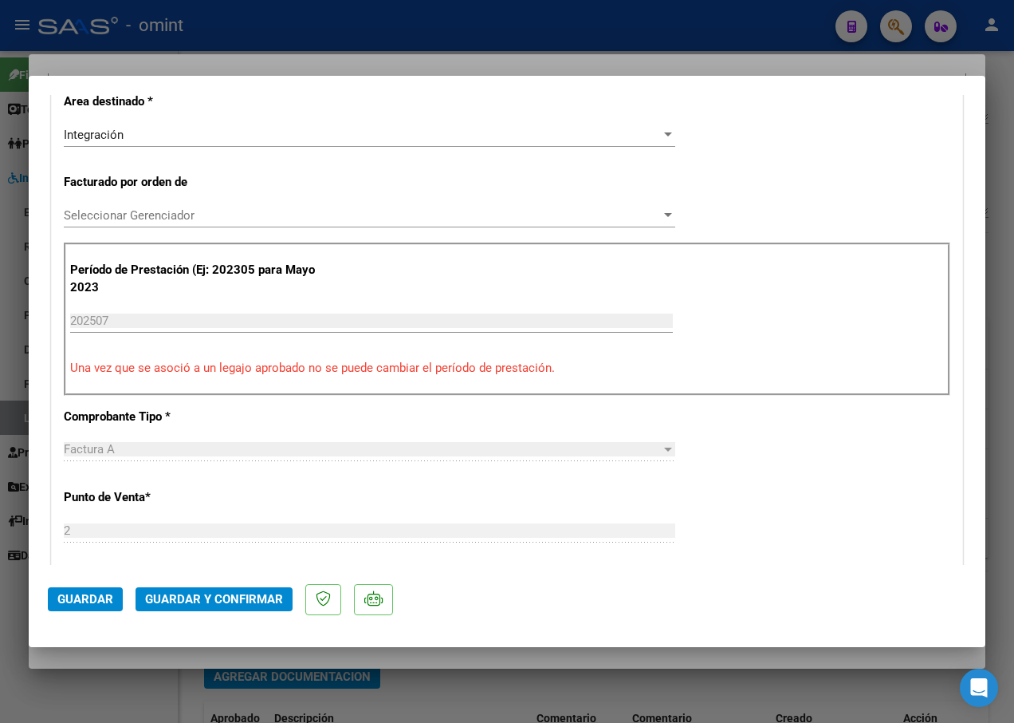
scroll to position [0, 0]
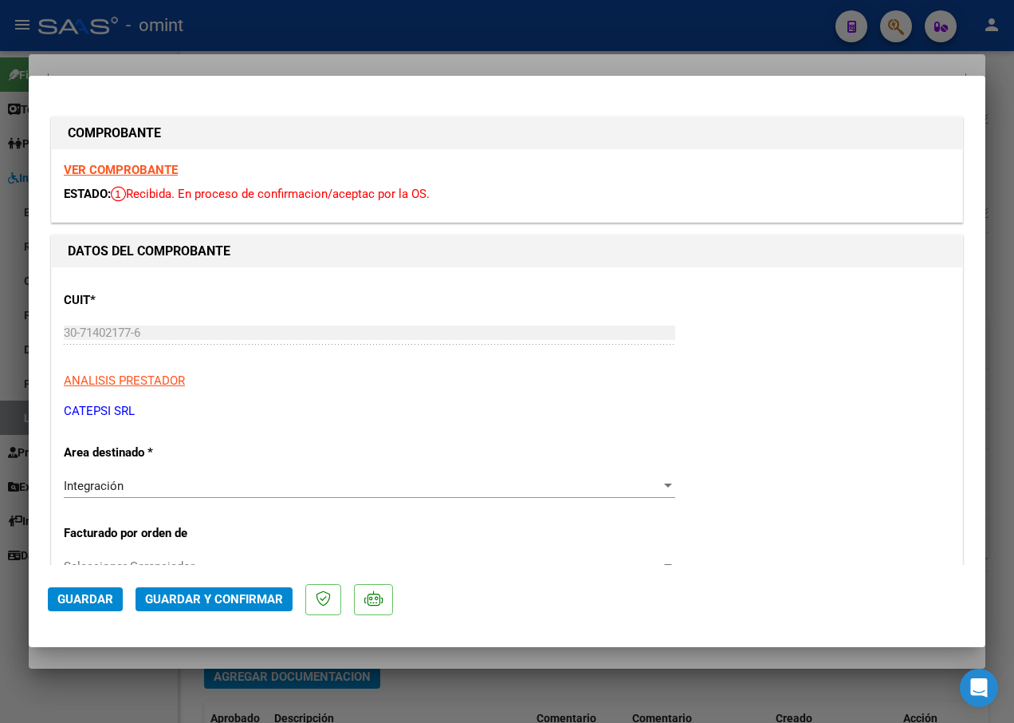
click at [112, 166] on strong "VER COMPROBANTE" at bounding box center [121, 170] width 114 height 14
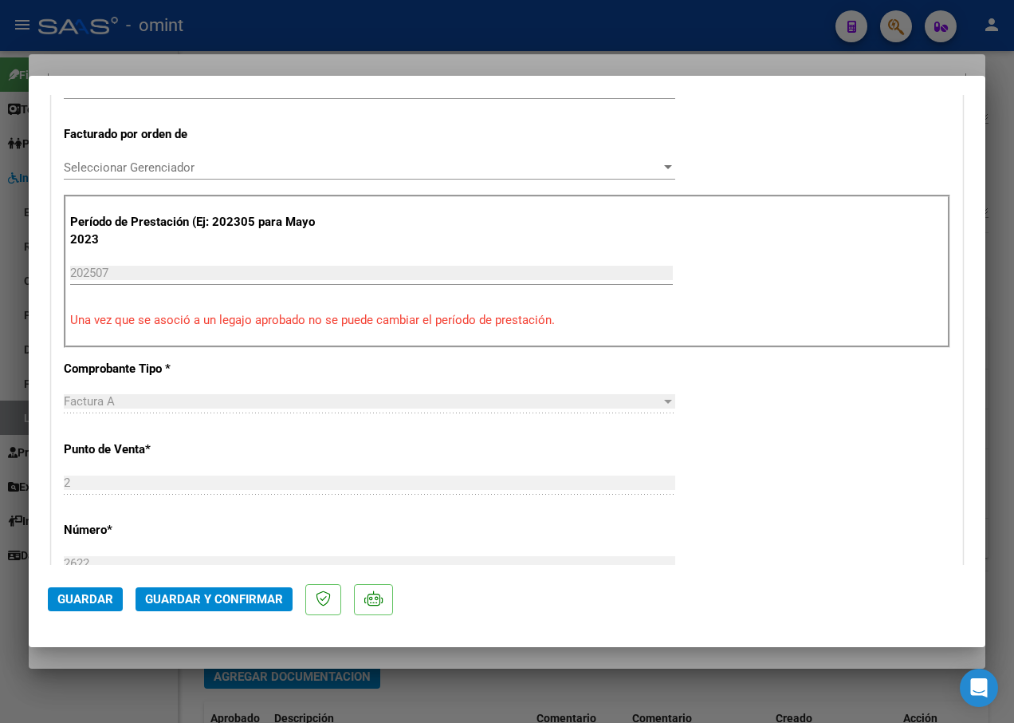
scroll to position [877, 0]
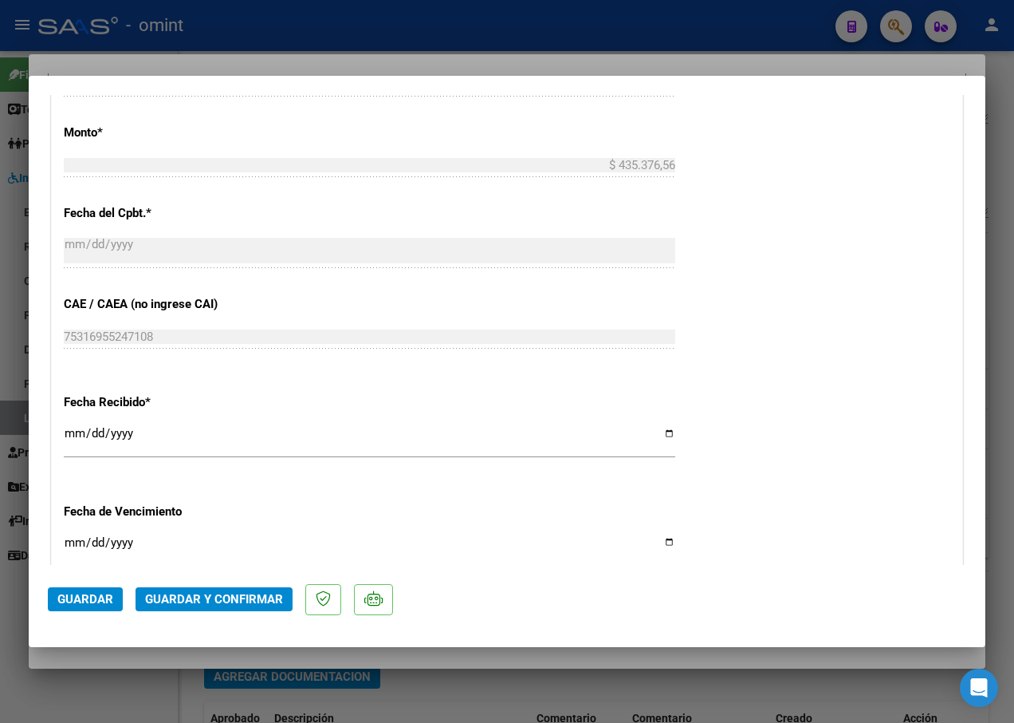
click at [167, 603] on span "Guardar y Confirmar" at bounding box center [214, 599] width 138 height 14
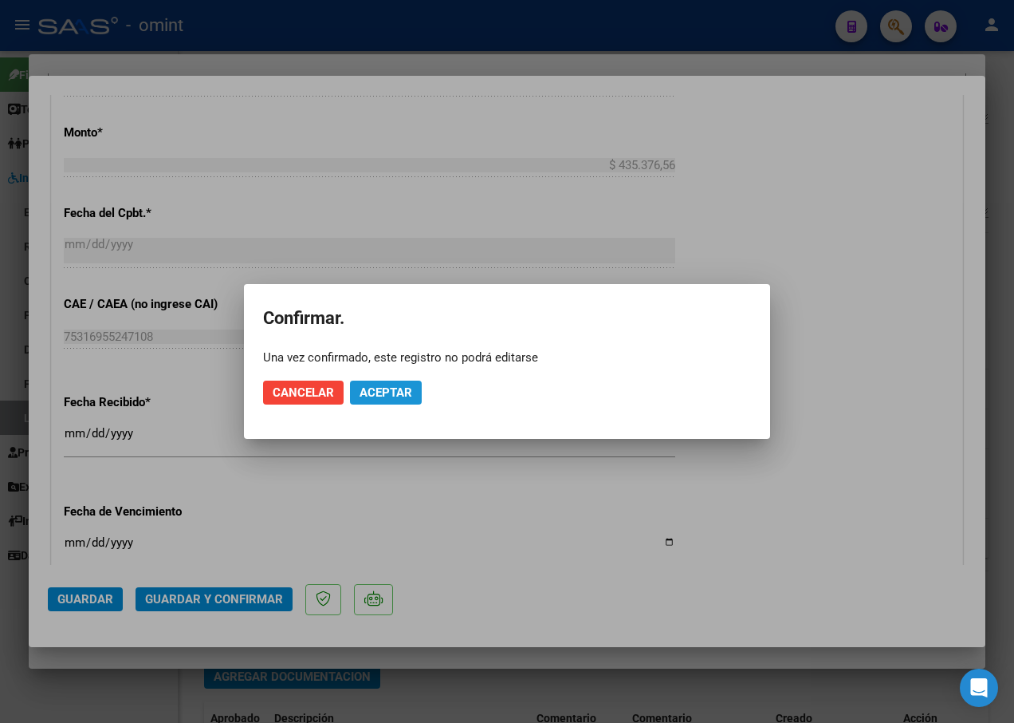
click at [398, 393] on span "Aceptar" at bounding box center [386, 392] width 53 height 14
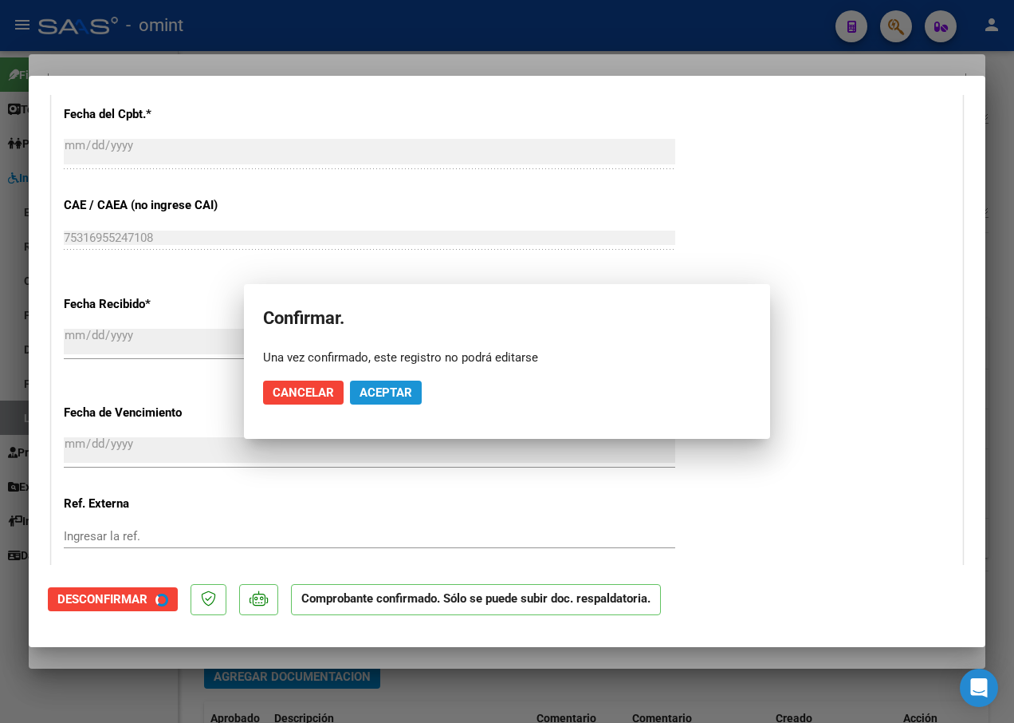
scroll to position [778, 0]
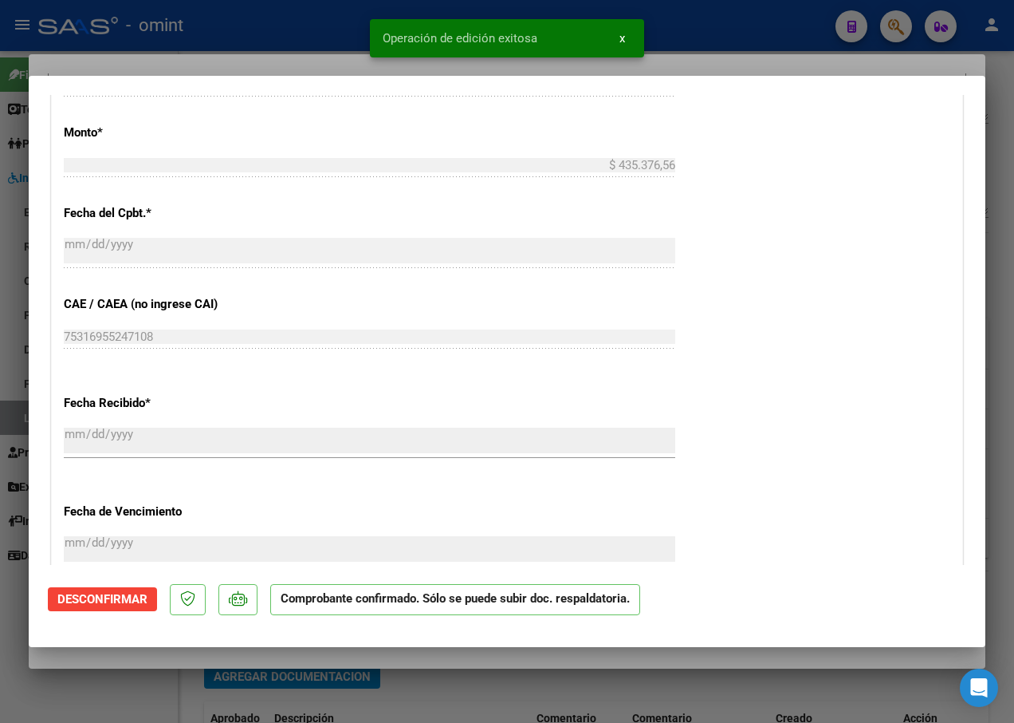
drag, startPoint x: 266, startPoint y: 41, endPoint x: 265, endPoint y: 49, distance: 8.9
click at [266, 41] on div at bounding box center [507, 361] width 1014 height 723
type input "$ 0,00"
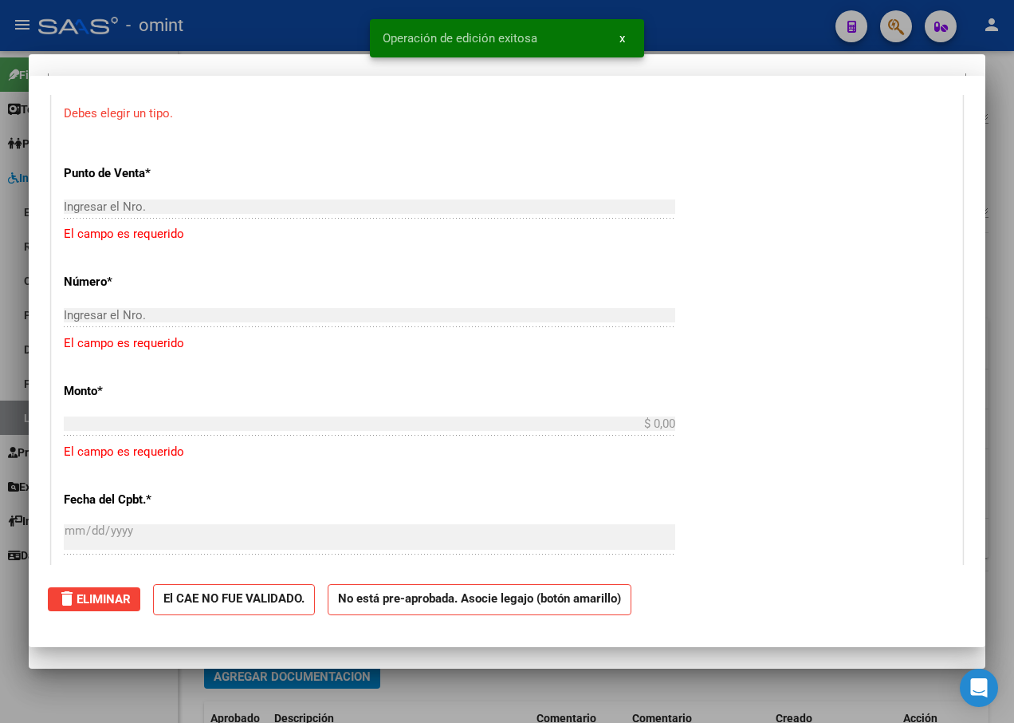
scroll to position [0, 0]
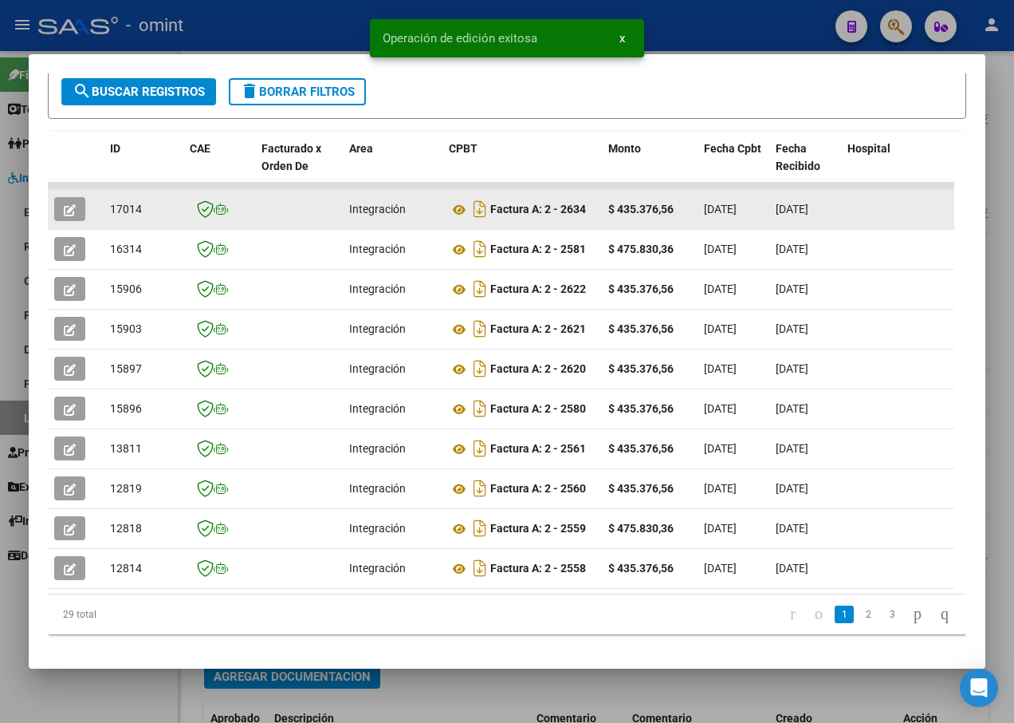
click at [124, 211] on span "17014" at bounding box center [126, 209] width 32 height 13
drag, startPoint x: 124, startPoint y: 209, endPoint x: 102, endPoint y: 219, distance: 24.3
click at [101, 217] on datatable-body-cell at bounding box center [76, 209] width 56 height 39
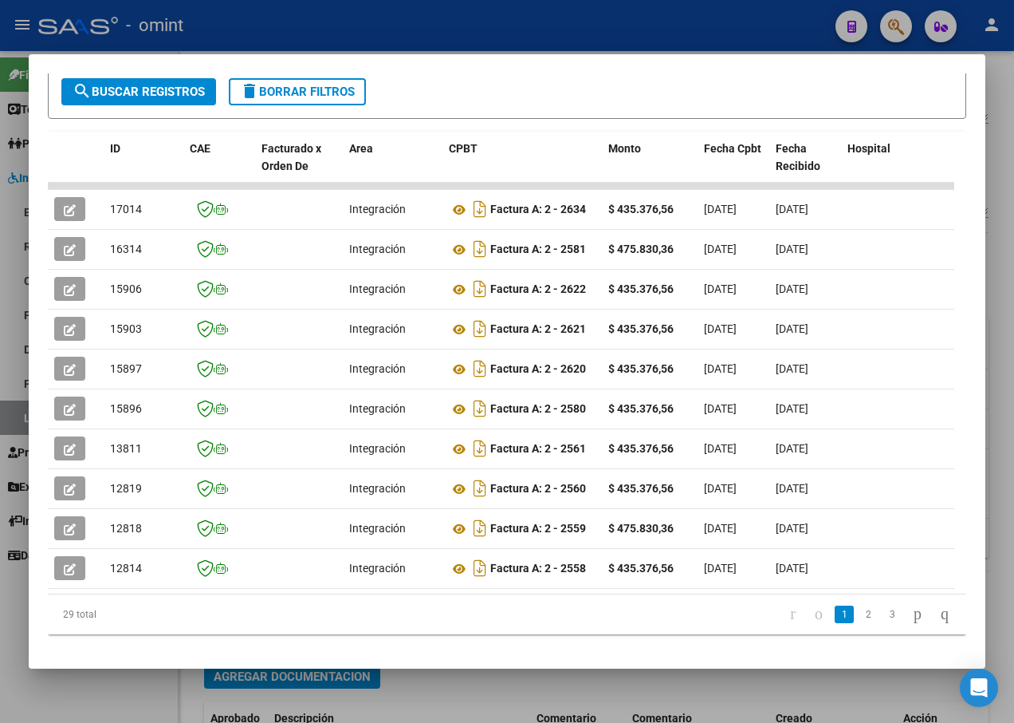
drag, startPoint x: 499, startPoint y: 289, endPoint x: 32, endPoint y: 277, distance: 467.5
click at [32, 277] on mat-dialog-content "Análisis Prestador - CUIT: 30714021776 cloud_download Exportar CSV ABM ARCA Imp…" at bounding box center [507, 361] width 957 height 576
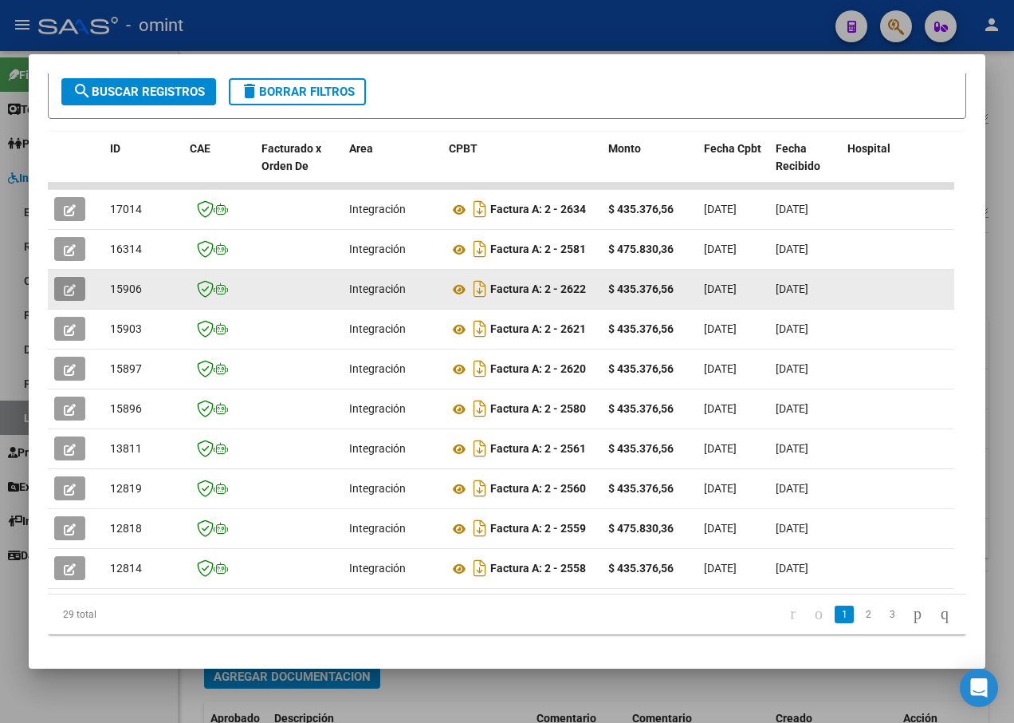
drag, startPoint x: 32, startPoint y: 277, endPoint x: 67, endPoint y: 286, distance: 36.2
click at [67, 286] on icon "button" at bounding box center [70, 290] width 12 height 12
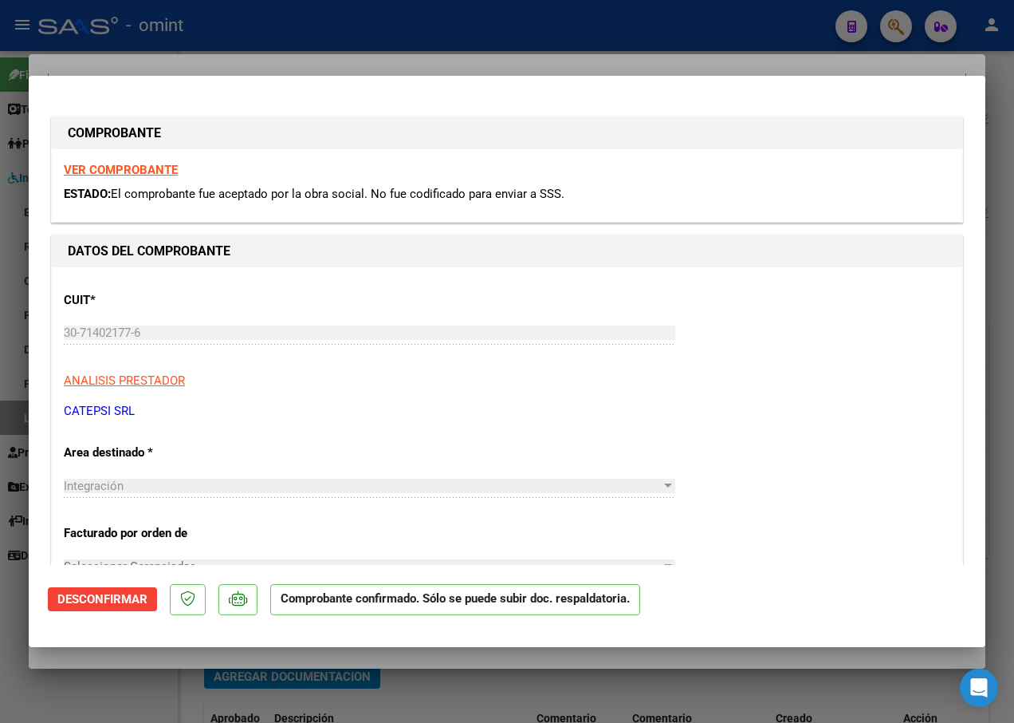
click at [100, 167] on strong "VER COMPROBANTE" at bounding box center [121, 170] width 114 height 14
click at [186, 55] on div at bounding box center [507, 361] width 1014 height 723
type input "$ 0,00"
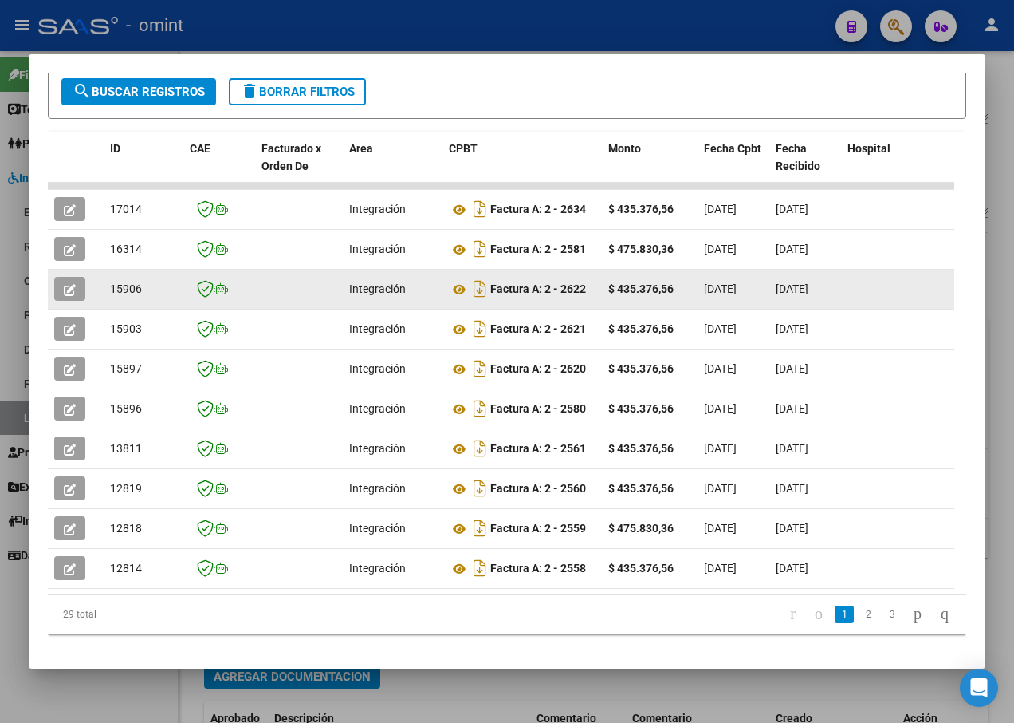
scroll to position [2, 0]
drag, startPoint x: 654, startPoint y: 285, endPoint x: 52, endPoint y: 290, distance: 602.2
drag, startPoint x: 52, startPoint y: 290, endPoint x: 132, endPoint y: 290, distance: 79.8
drag, startPoint x: 132, startPoint y: 290, endPoint x: 117, endPoint y: 286, distance: 14.7
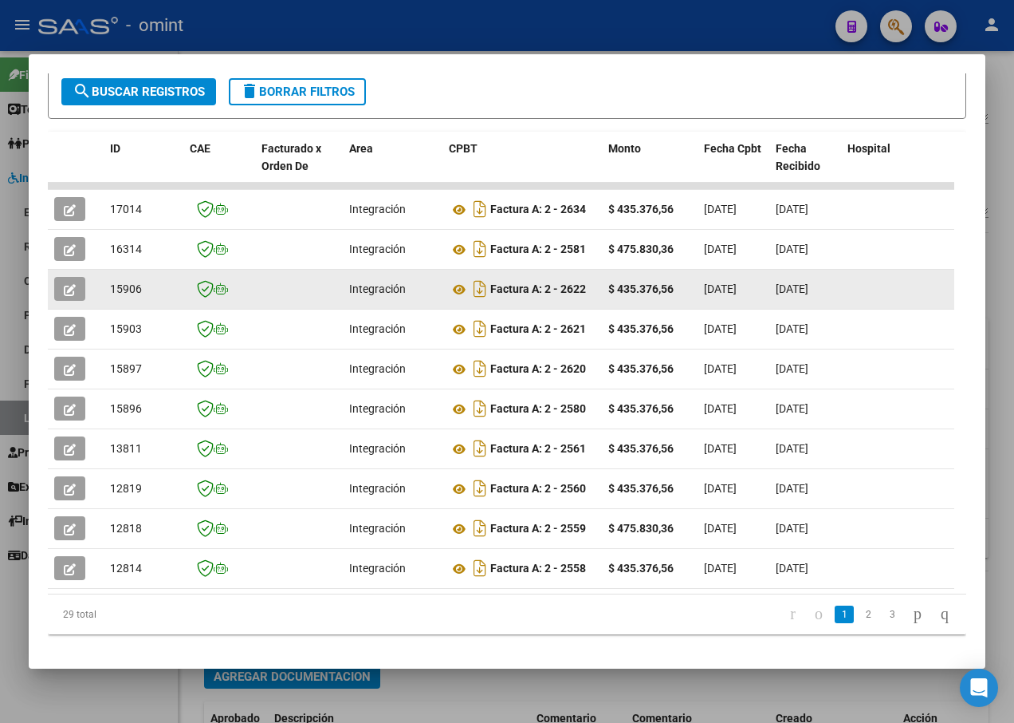
click at [117, 286] on span "15906" at bounding box center [126, 288] width 32 height 13
click at [122, 286] on span "15906" at bounding box center [126, 288] width 32 height 13
copy span "15906"
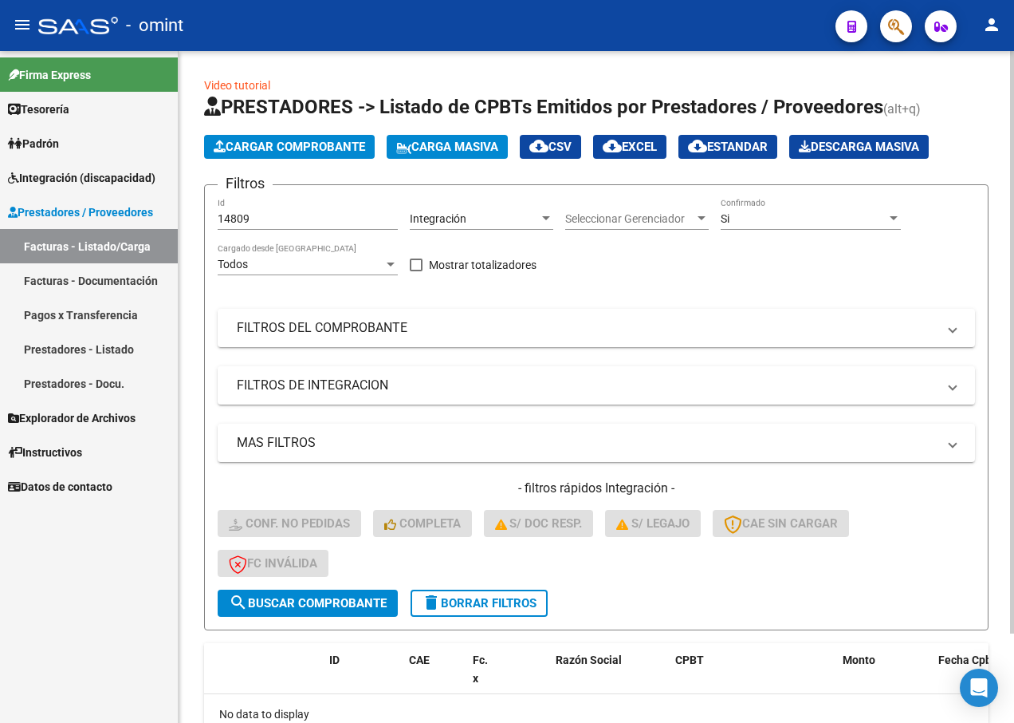
scroll to position [80, 0]
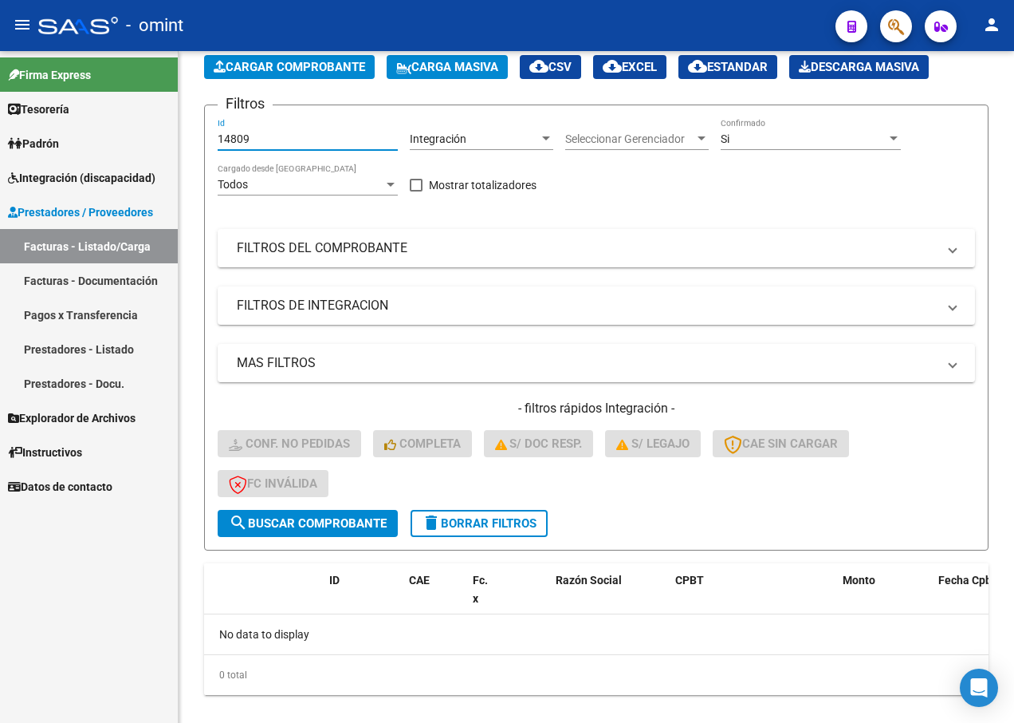
drag, startPoint x: 275, startPoint y: 134, endPoint x: 149, endPoint y: 132, distance: 126.0
click at [148, 133] on mat-sidenav-container "Firma Express Tesorería Extractos Procesados (csv) Extractos Originales (pdf) P…" at bounding box center [507, 387] width 1014 height 672
paste input "14840"
type input "14840"
click at [296, 525] on span "search Buscar Comprobante" at bounding box center [308, 523] width 158 height 14
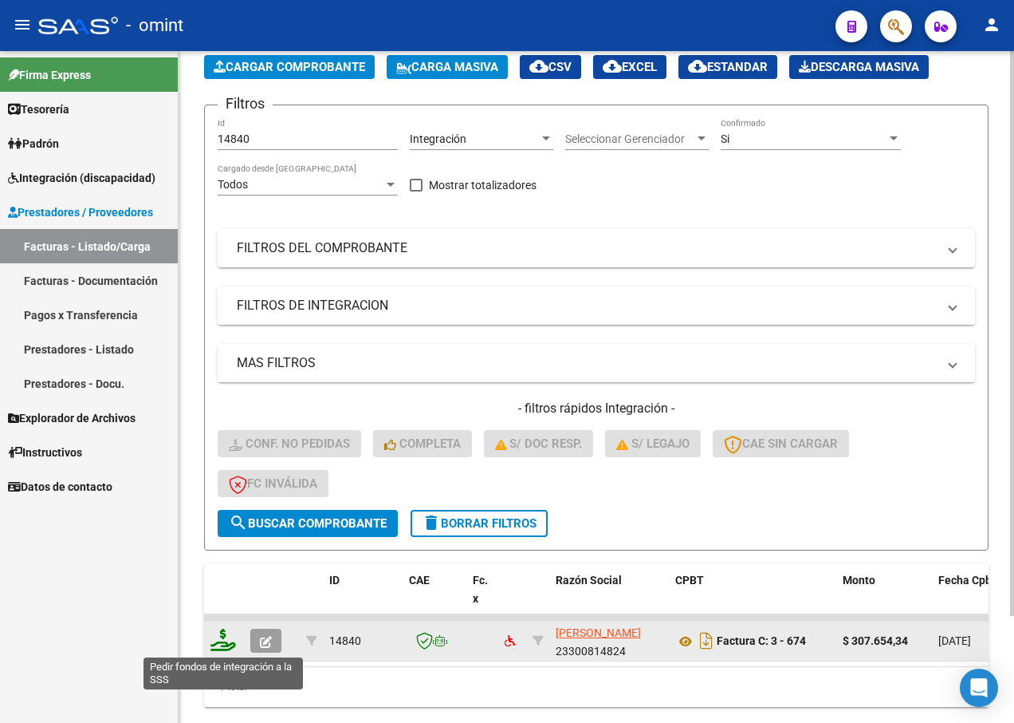
click at [222, 637] on icon at bounding box center [224, 639] width 26 height 22
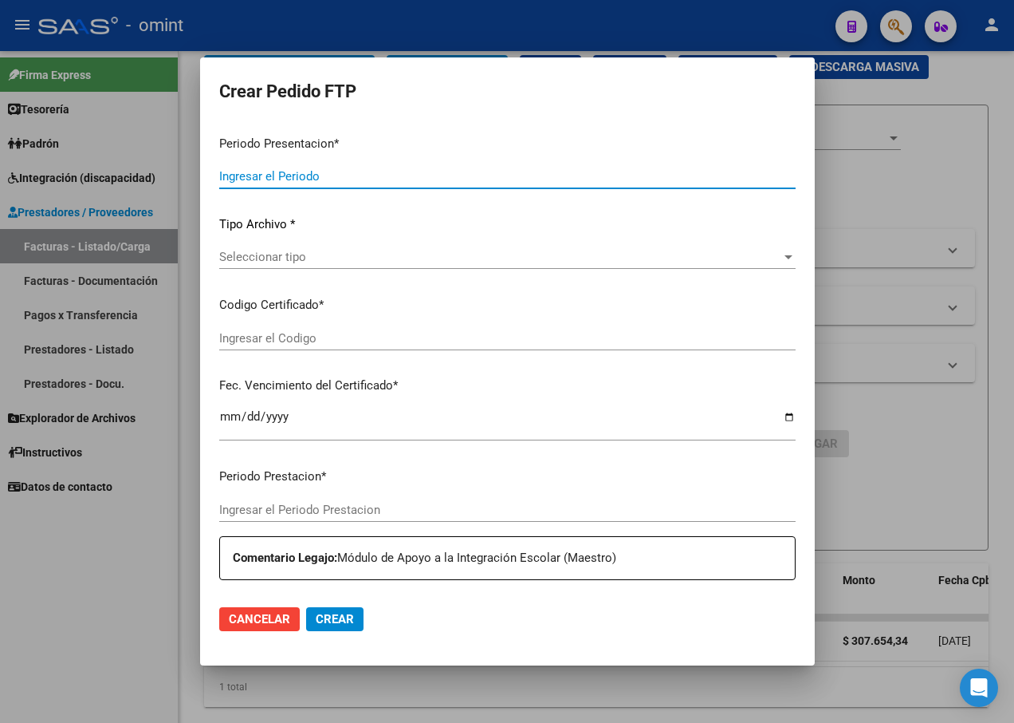
type input "202507"
type input "$ 307.654,34"
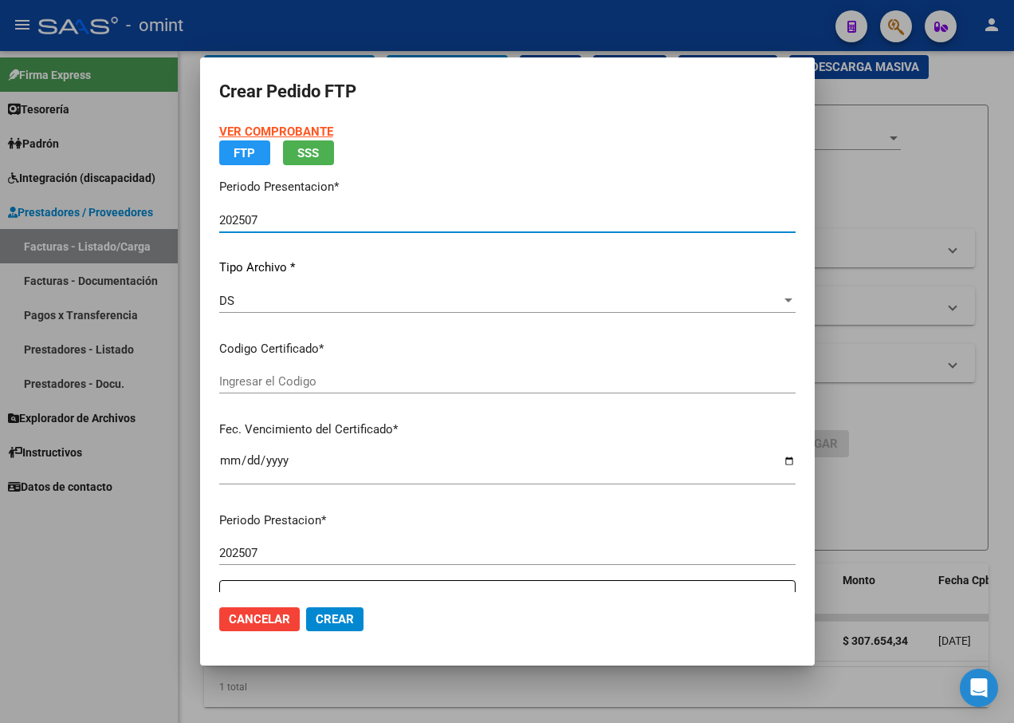
type input "1278111342"
type input "[DATE]"
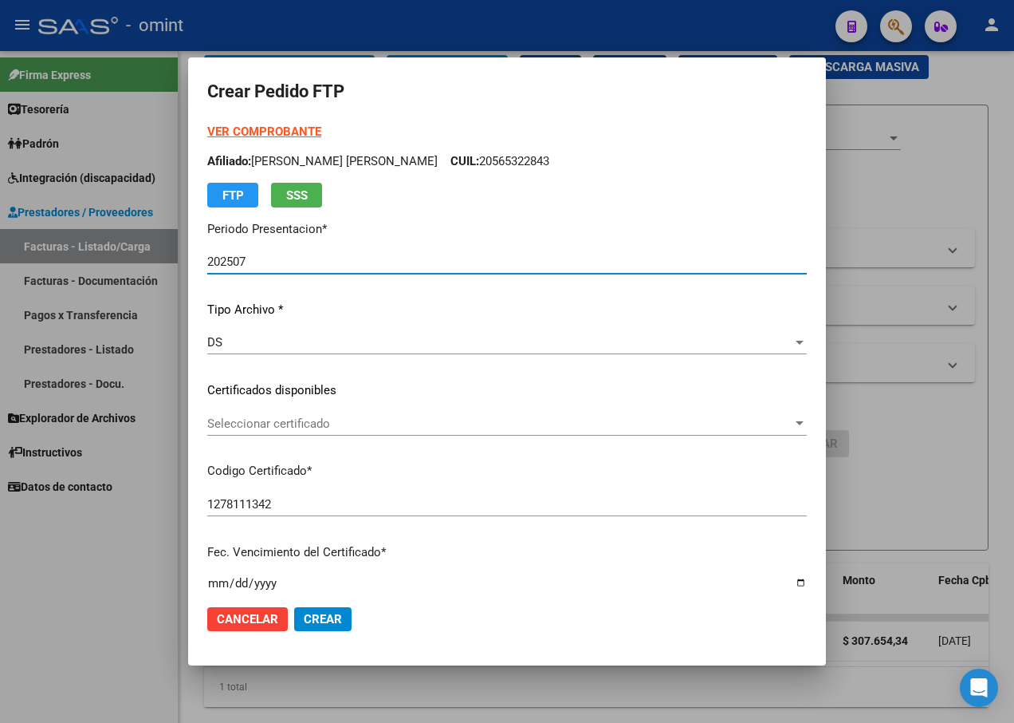
click at [778, 425] on span "Seleccionar certificado" at bounding box center [499, 423] width 585 height 14
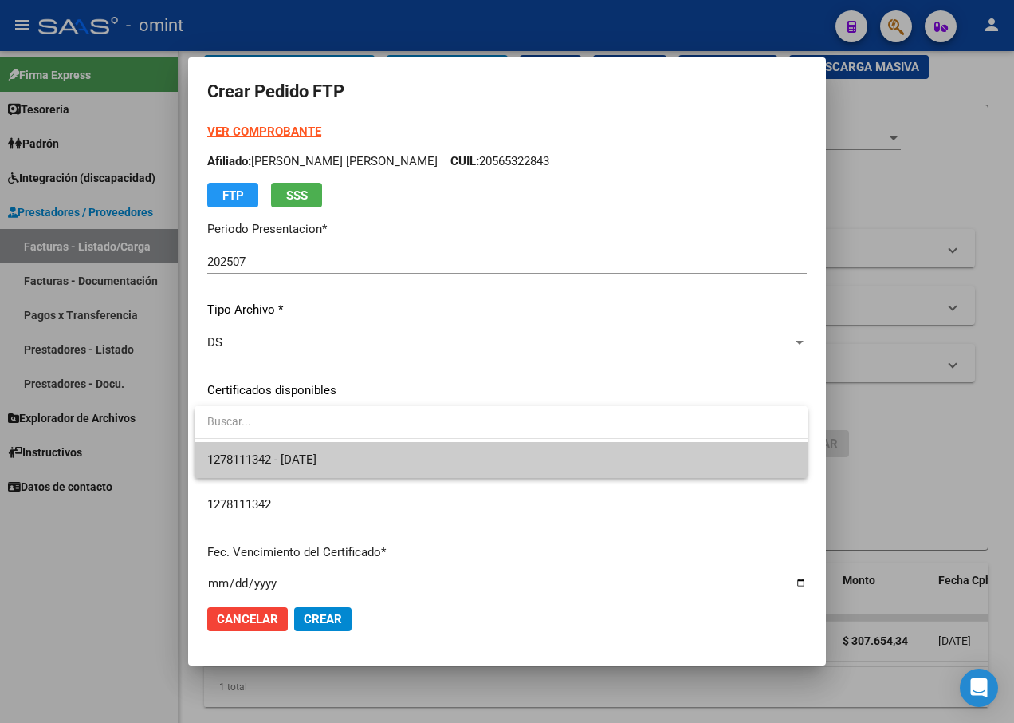
click at [699, 460] on span "1278111342 - [DATE]" at bounding box center [501, 460] width 588 height 36
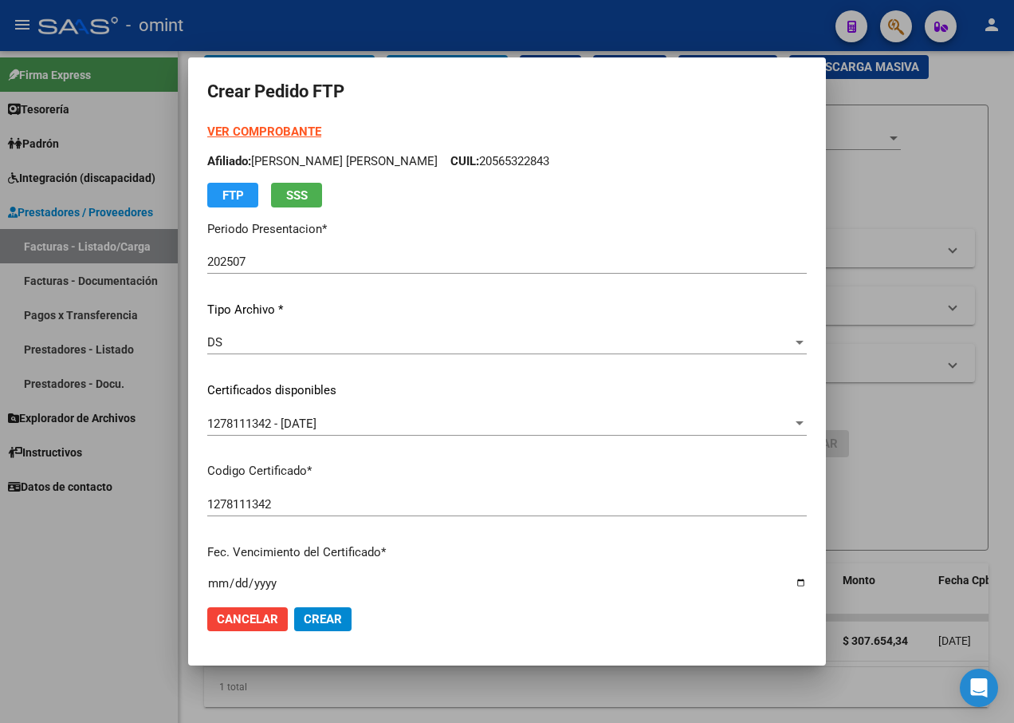
click at [644, 484] on div "VER COMPROBANTE ARCA Padrón Afiliado: [PERSON_NAME] [PERSON_NAME] CUIL: 2056532…" at bounding box center [507, 381] width 600 height 517
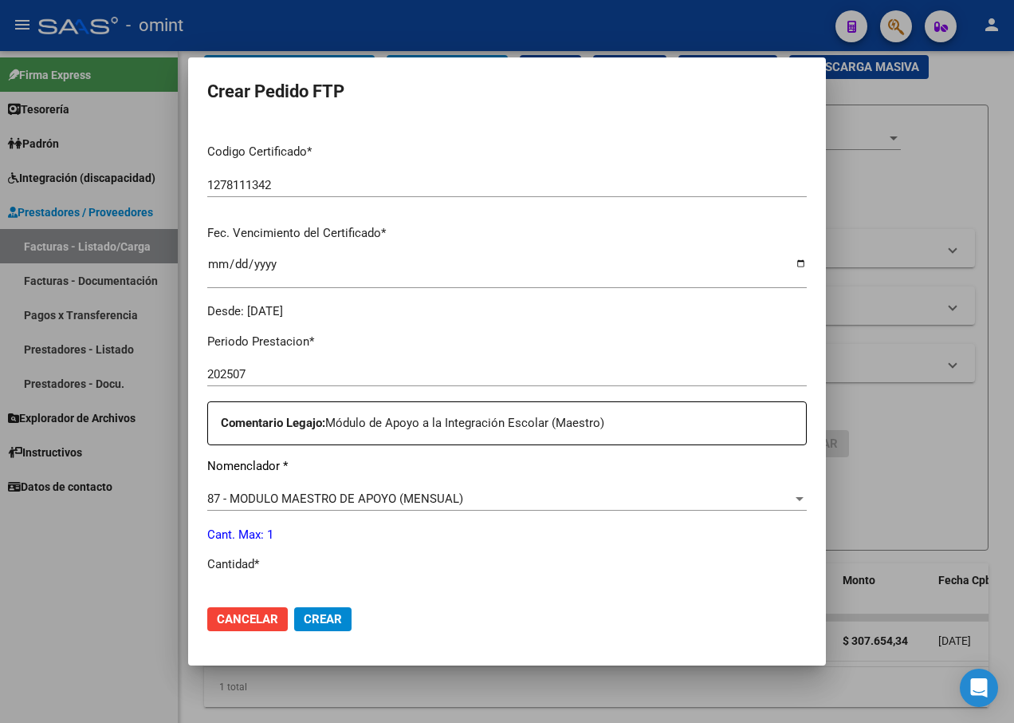
scroll to position [399, 0]
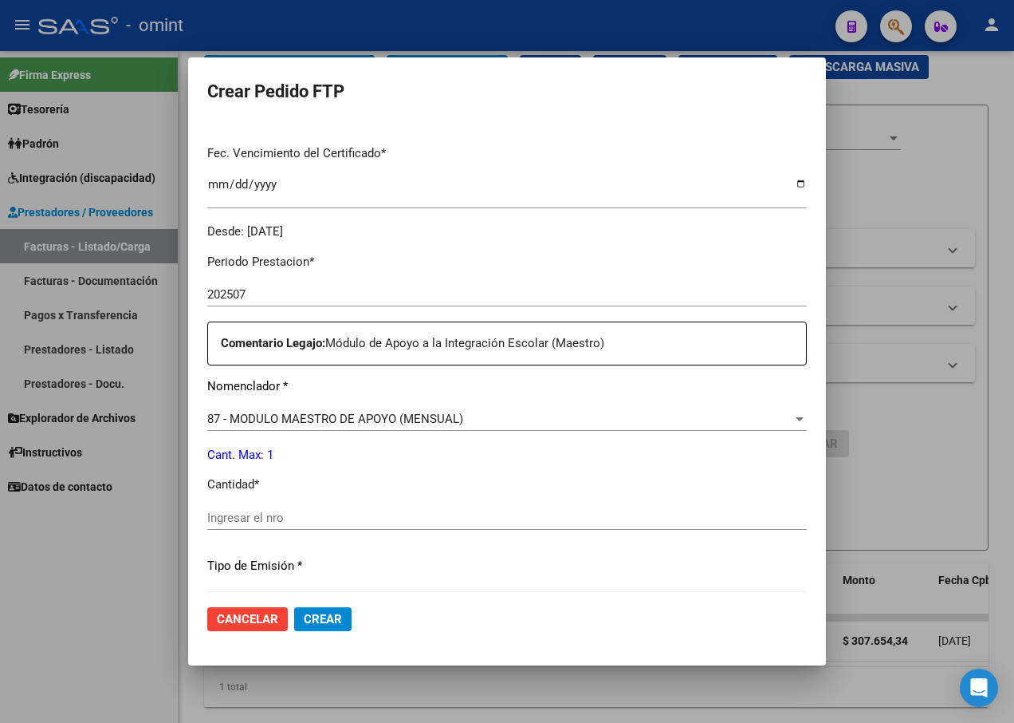
click at [299, 526] on div "Ingresar el nro" at bounding box center [507, 518] width 600 height 24
type input "1"
click at [567, 527] on div "1 Ingresar el nro" at bounding box center [507, 518] width 600 height 24
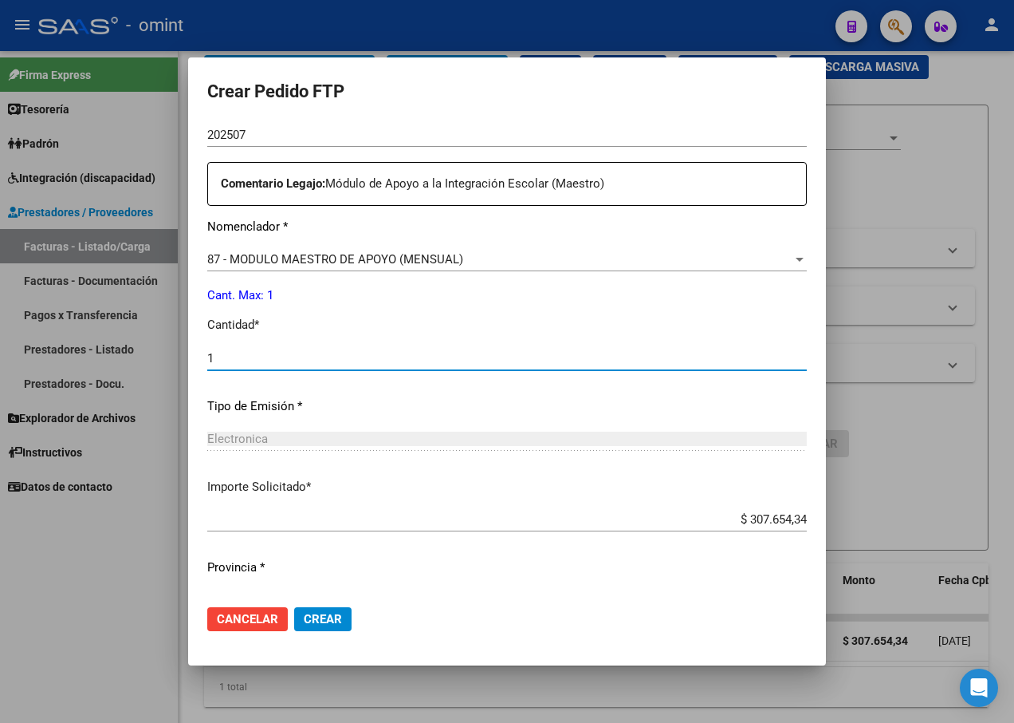
scroll to position [593, 0]
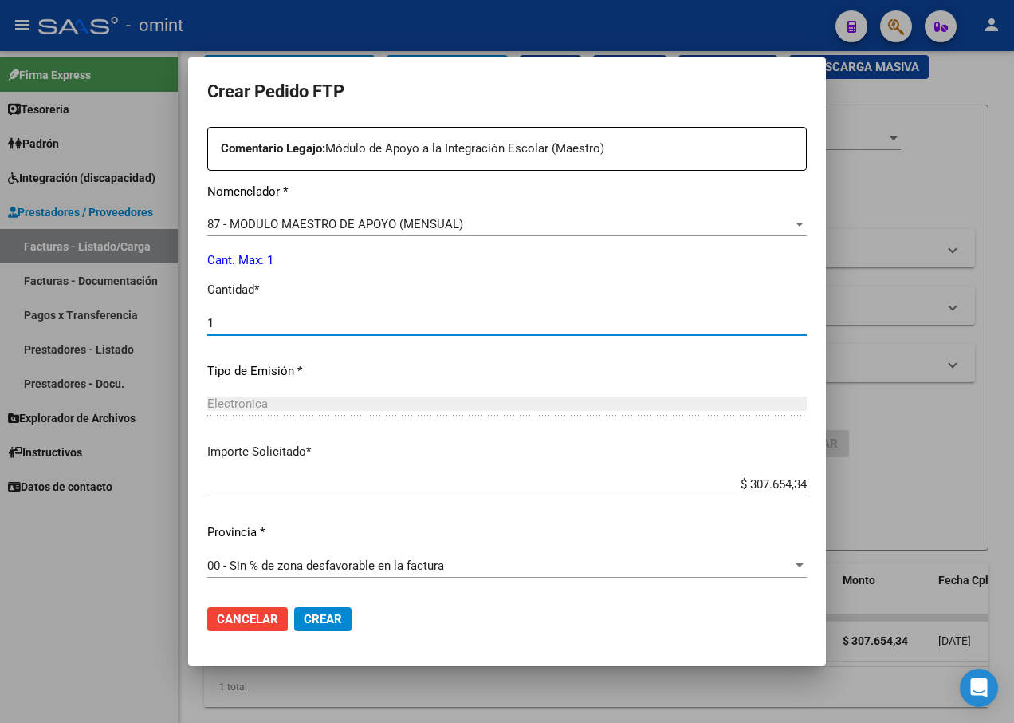
click at [321, 613] on span "Crear" at bounding box center [323, 619] width 38 height 14
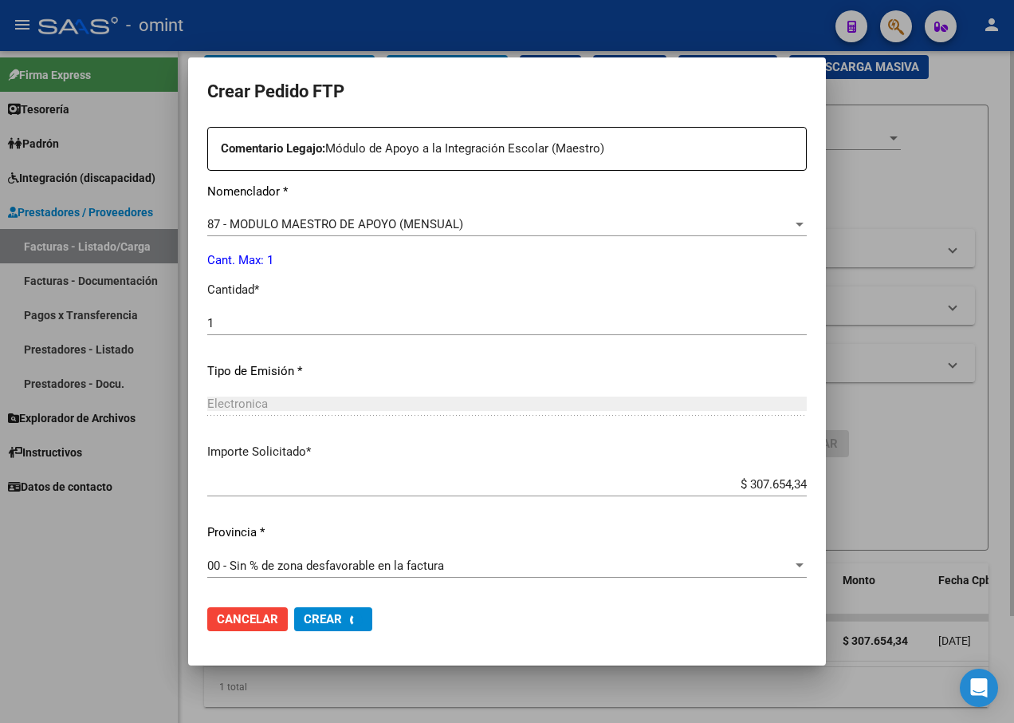
scroll to position [0, 0]
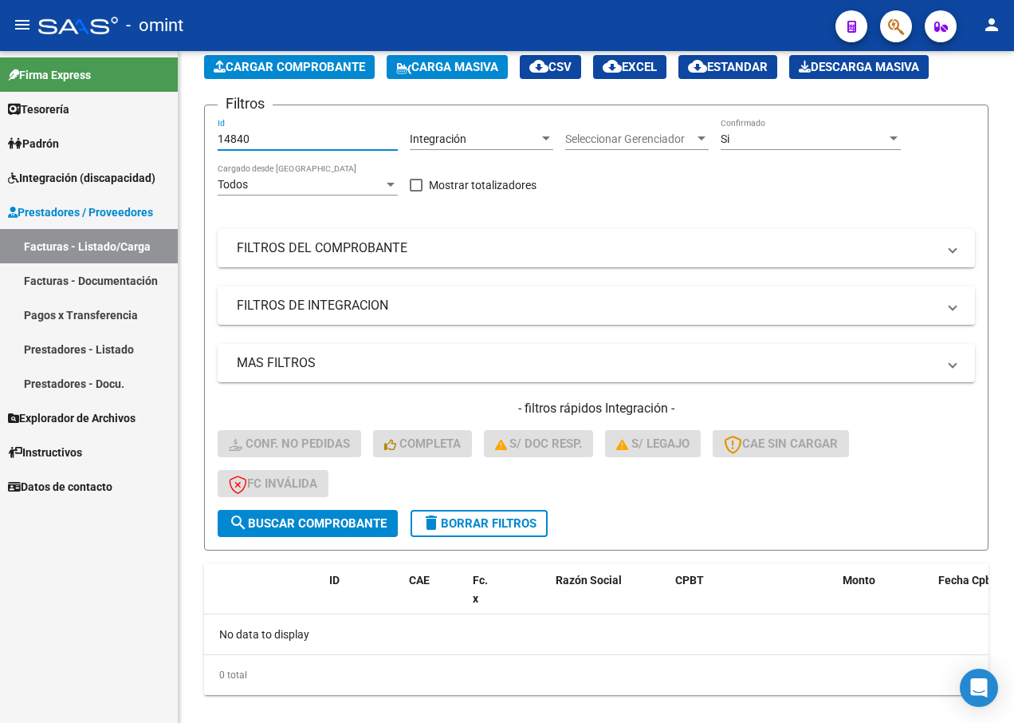
drag, startPoint x: 262, startPoint y: 144, endPoint x: 126, endPoint y: 115, distance: 138.6
click at [126, 115] on mat-sidenav-container "Firma Express Tesorería Extractos Procesados (csv) Extractos Originales (pdf) P…" at bounding box center [507, 387] width 1014 height 672
paste input "15906"
type input "15906"
click at [301, 518] on span "search Buscar Comprobante" at bounding box center [308, 523] width 158 height 14
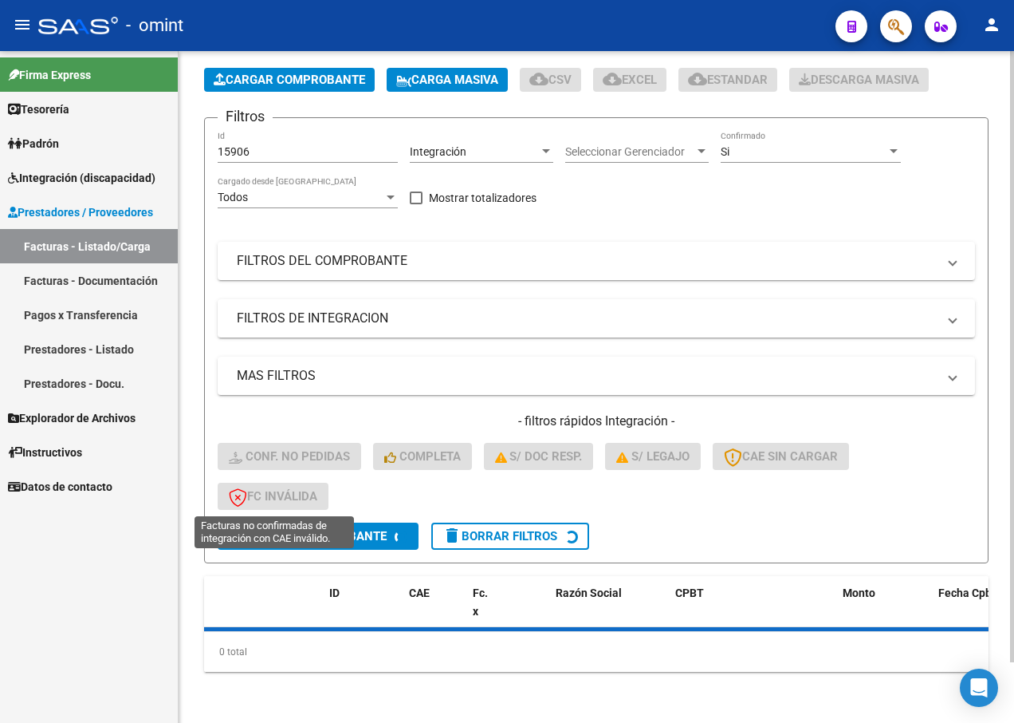
scroll to position [80, 0]
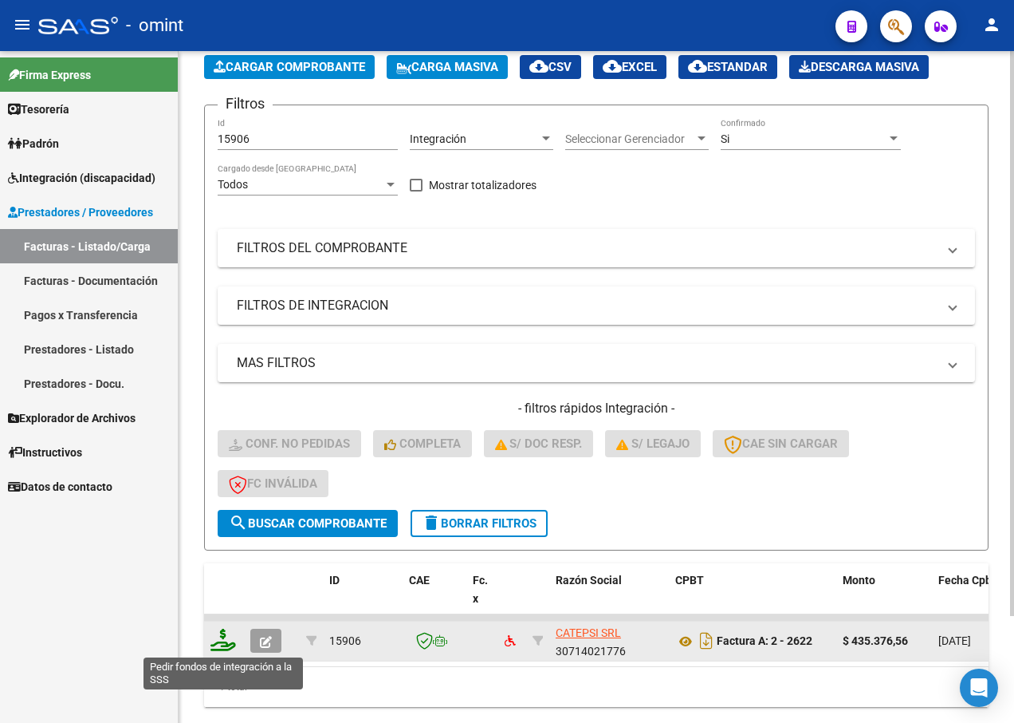
click at [230, 632] on icon at bounding box center [224, 639] width 26 height 22
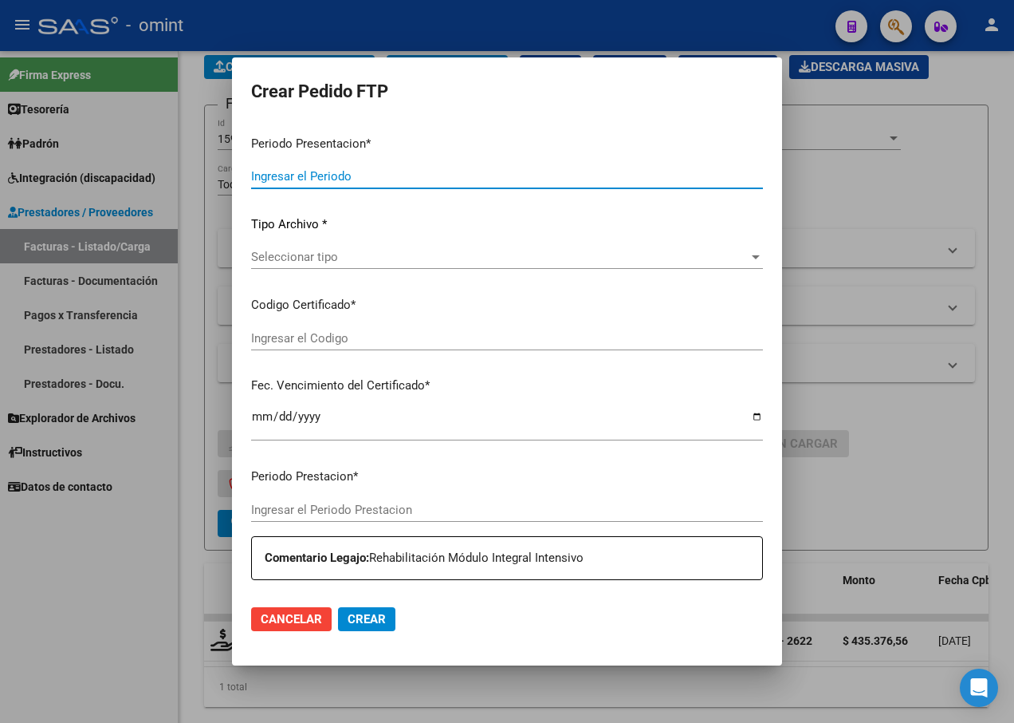
type input "202507"
type input "$ 435.376,56"
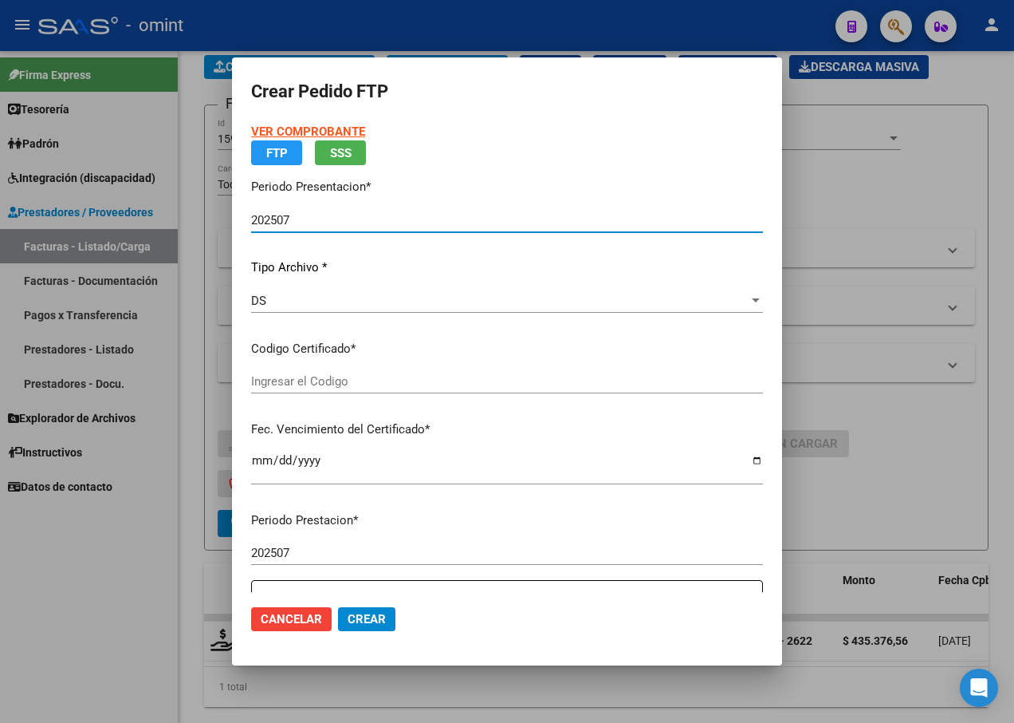
type input "1278111342"
type input "[DATE]"
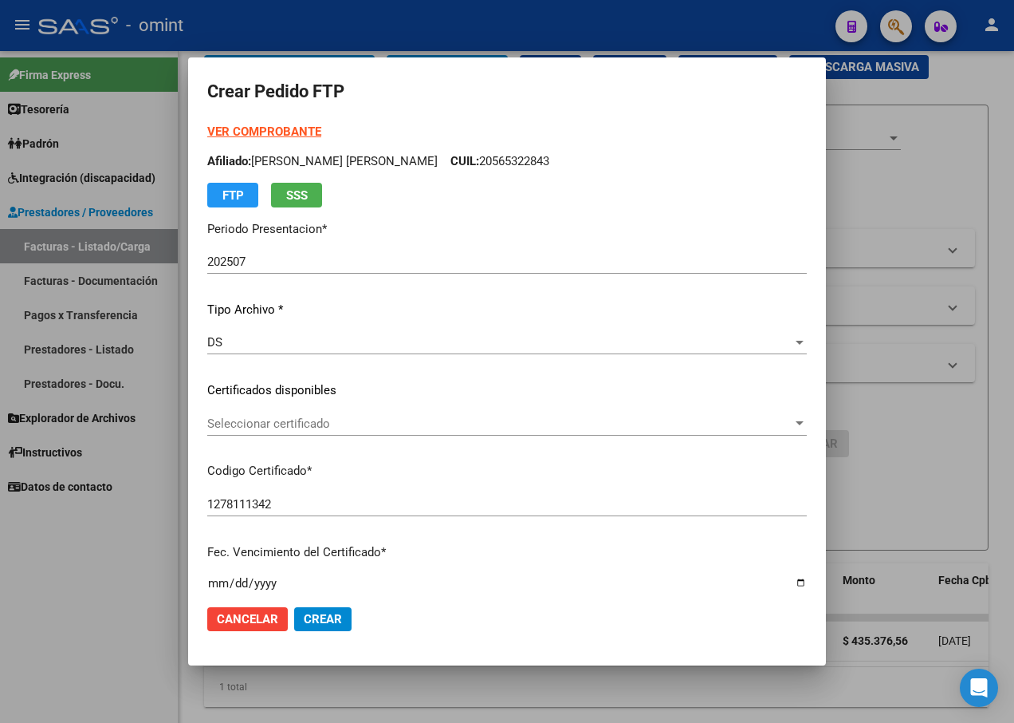
click at [778, 415] on div "Seleccionar certificado Seleccionar certificado" at bounding box center [507, 424] width 600 height 24
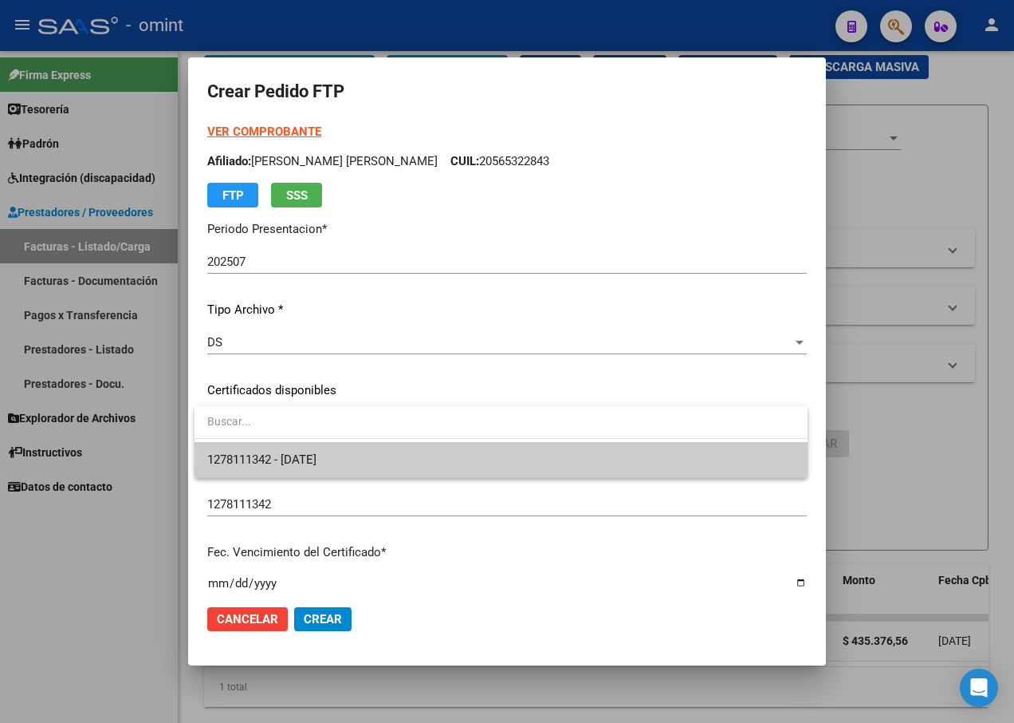
click at [711, 475] on span "1278111342 - [DATE]" at bounding box center [501, 460] width 588 height 36
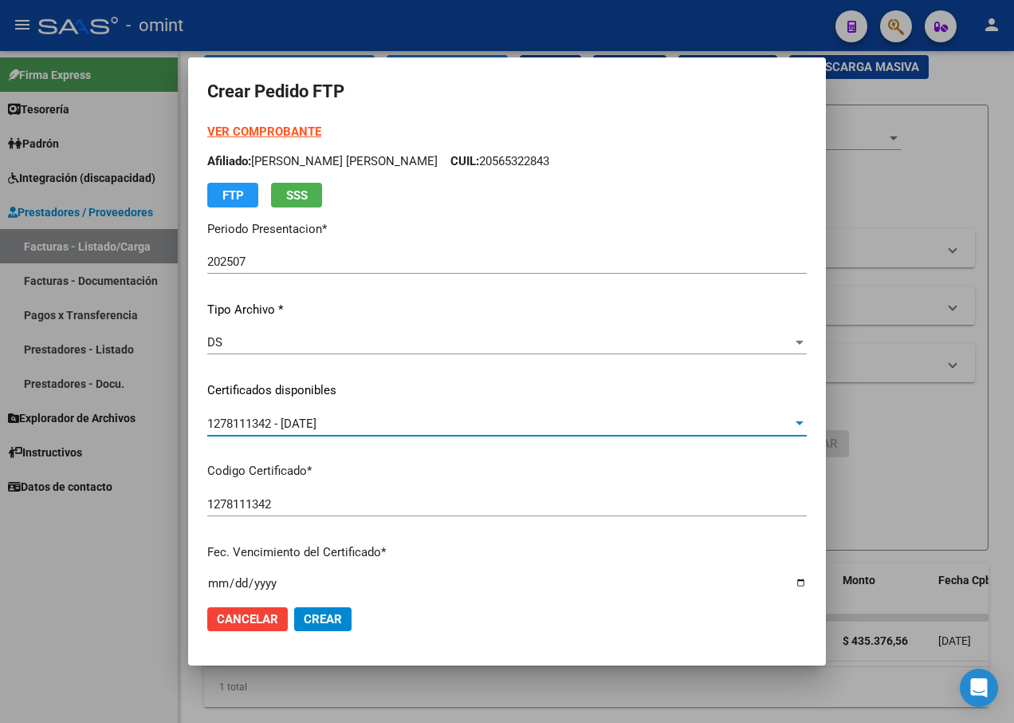
click at [596, 476] on p "Codigo Certificado *" at bounding box center [507, 471] width 600 height 18
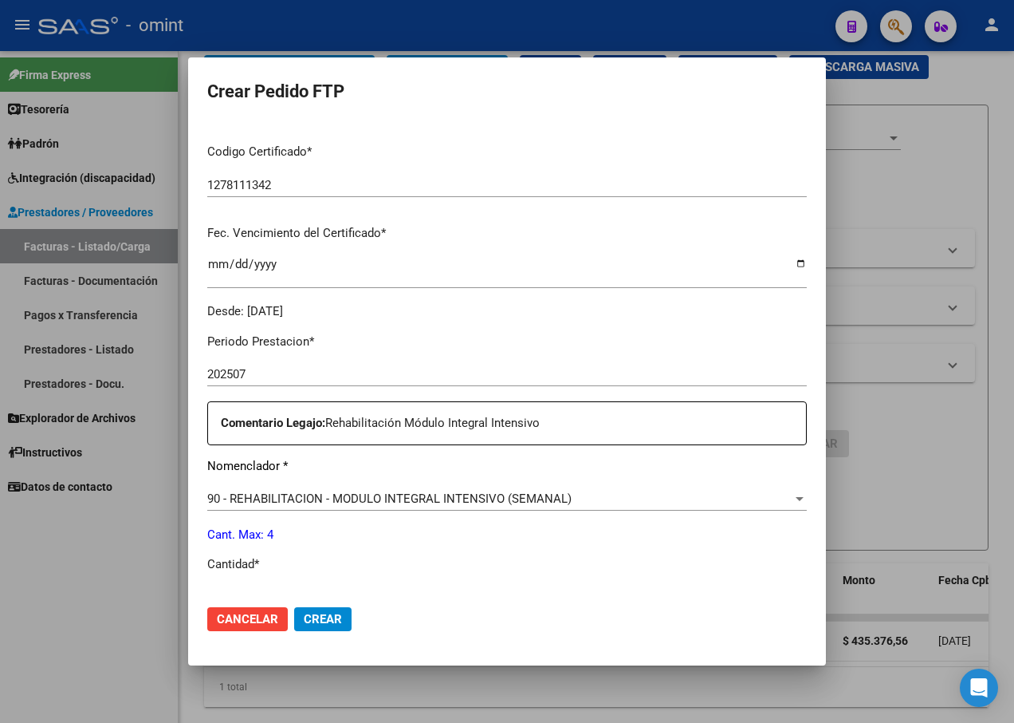
scroll to position [479, 0]
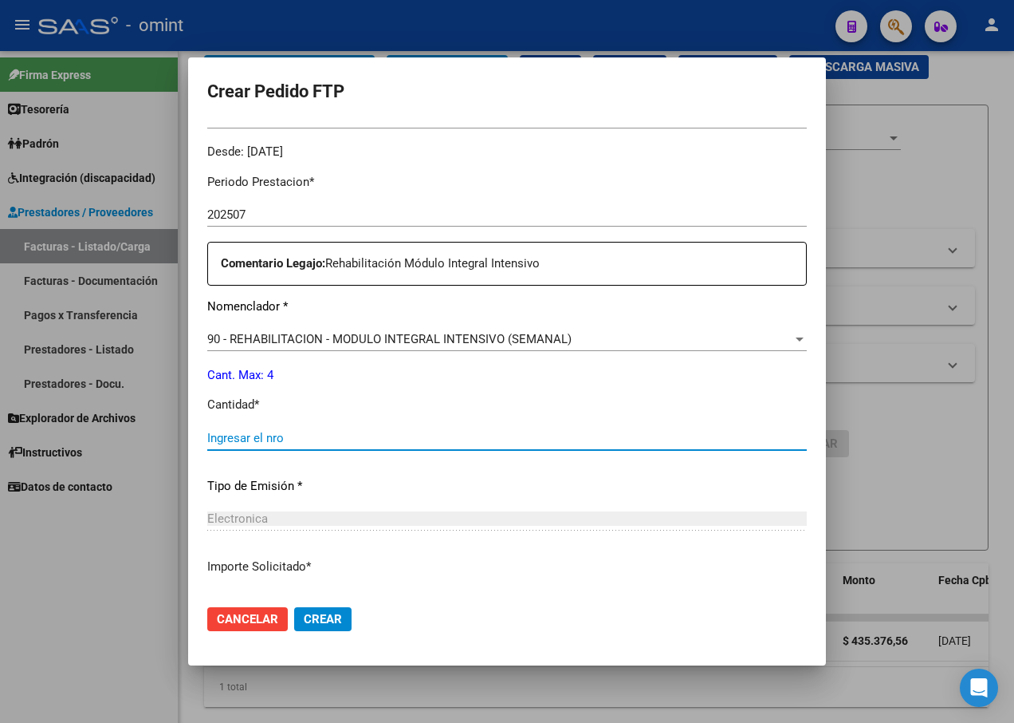
click at [286, 431] on input "Ingresar el nro" at bounding box center [507, 438] width 600 height 14
type input "4"
click at [496, 518] on div "Electronica" at bounding box center [507, 518] width 600 height 14
